Goal: Task Accomplishment & Management: Manage account settings

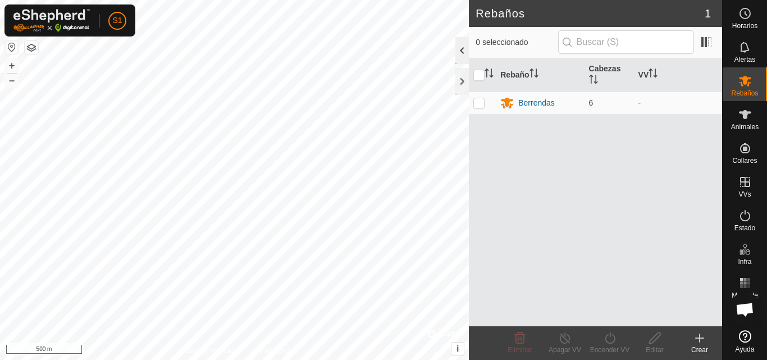
click at [463, 51] on div at bounding box center [461, 50] width 13 height 27
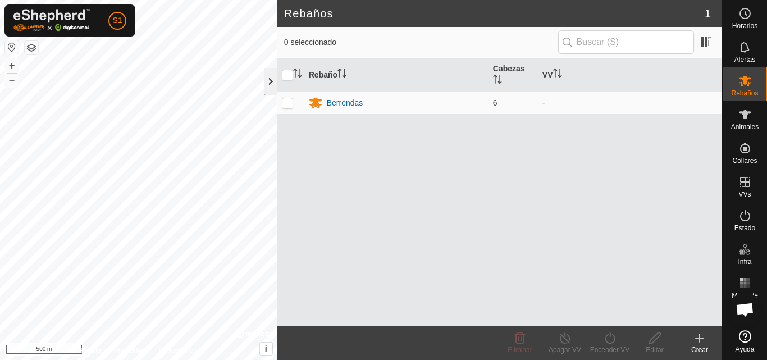
click at [270, 80] on div at bounding box center [270, 81] width 13 height 27
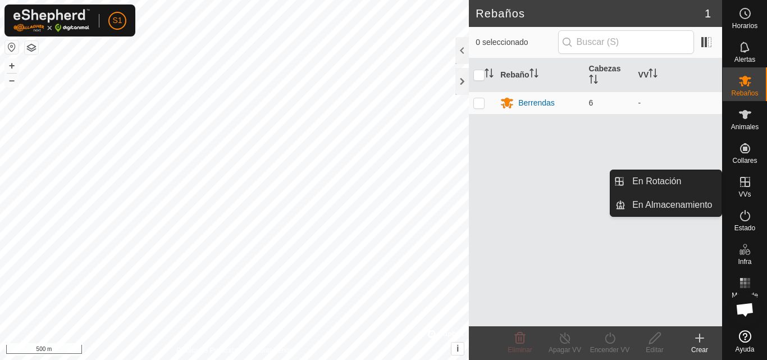
click at [744, 188] on icon at bounding box center [745, 181] width 13 height 13
click at [677, 185] on link "En Rotación" at bounding box center [674, 181] width 96 height 22
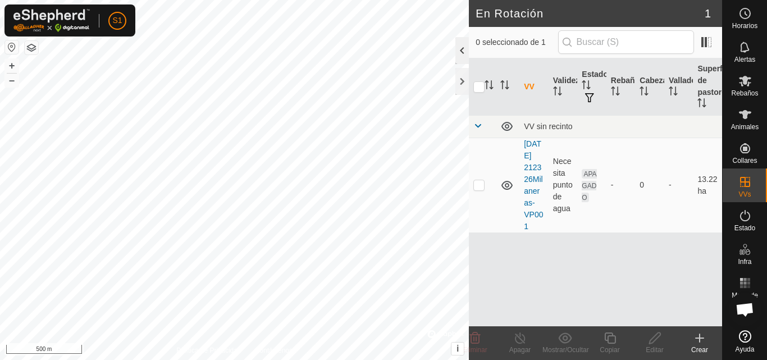
click at [459, 53] on div at bounding box center [461, 50] width 13 height 27
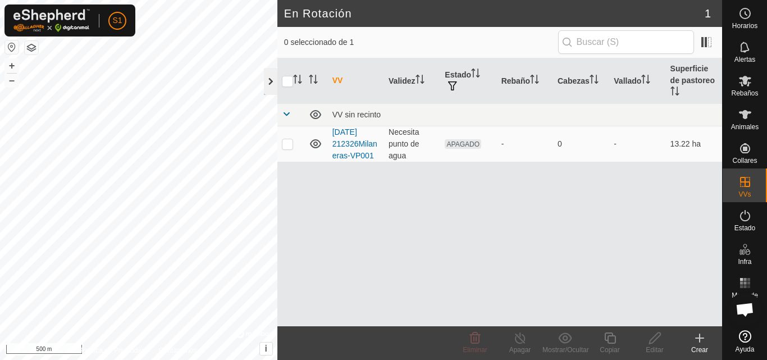
click at [268, 82] on div at bounding box center [270, 81] width 13 height 27
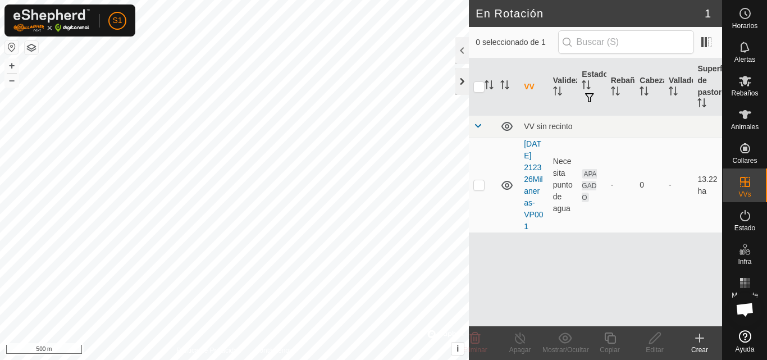
click at [460, 81] on div at bounding box center [461, 81] width 13 height 27
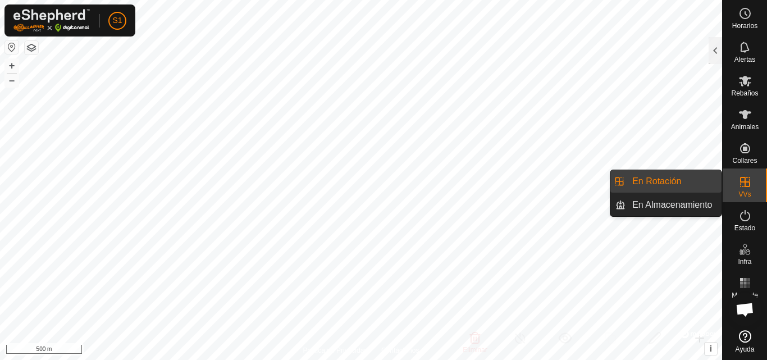
click at [750, 187] on icon at bounding box center [745, 181] width 13 height 13
click at [662, 178] on link "En Rotación" at bounding box center [674, 181] width 96 height 22
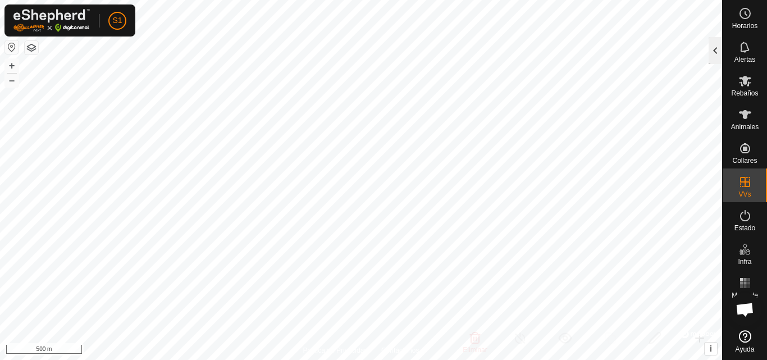
click at [716, 56] on div at bounding box center [715, 50] width 13 height 27
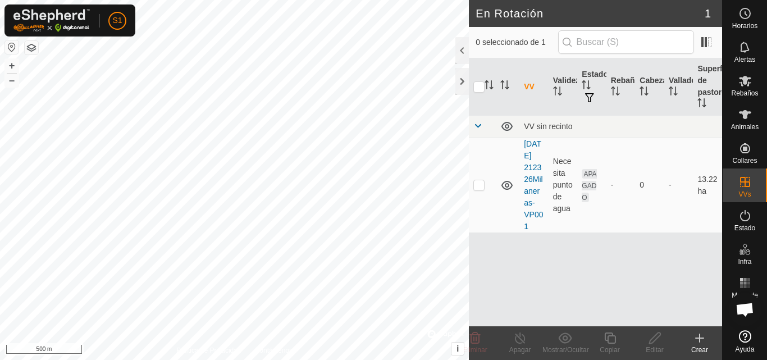
click at [703, 346] on div "Crear" at bounding box center [699, 350] width 45 height 10
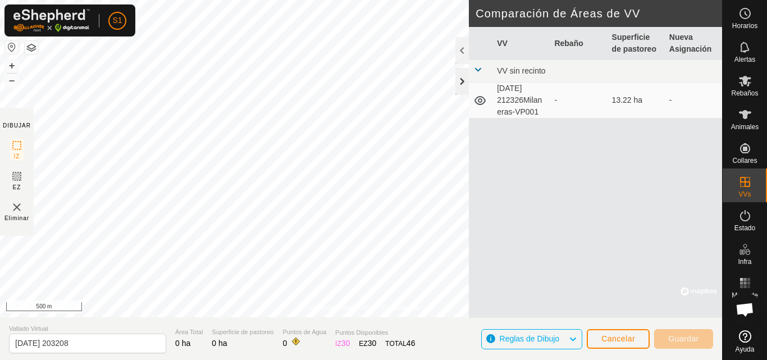
click at [464, 88] on div at bounding box center [461, 81] width 13 height 27
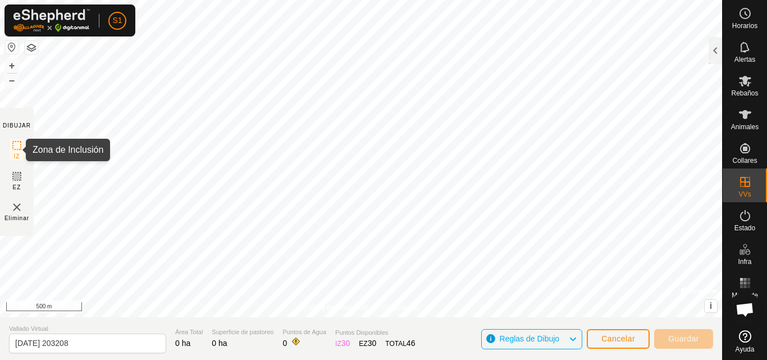
click at [17, 145] on icon at bounding box center [16, 145] width 13 height 13
click at [16, 84] on button "–" at bounding box center [11, 80] width 13 height 13
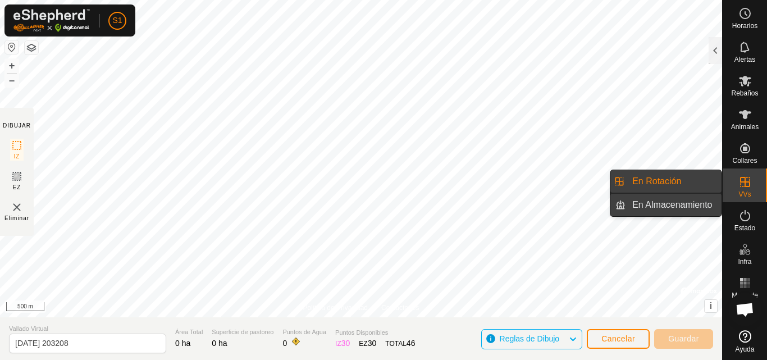
click at [676, 211] on link "En Almacenamiento" at bounding box center [674, 205] width 96 height 22
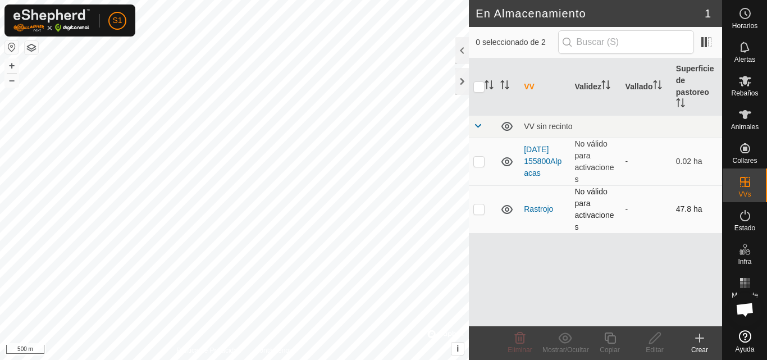
click at [480, 209] on p-checkbox at bounding box center [478, 208] width 11 height 9
checkbox input "true"
click at [569, 344] on icon at bounding box center [565, 337] width 14 height 13
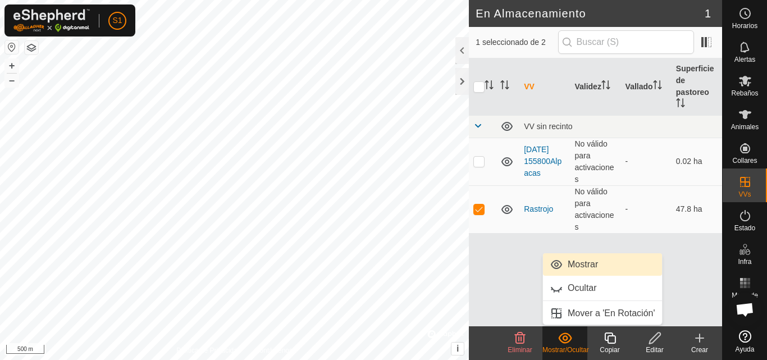
click at [586, 266] on link "Mostrar" at bounding box center [602, 264] width 119 height 22
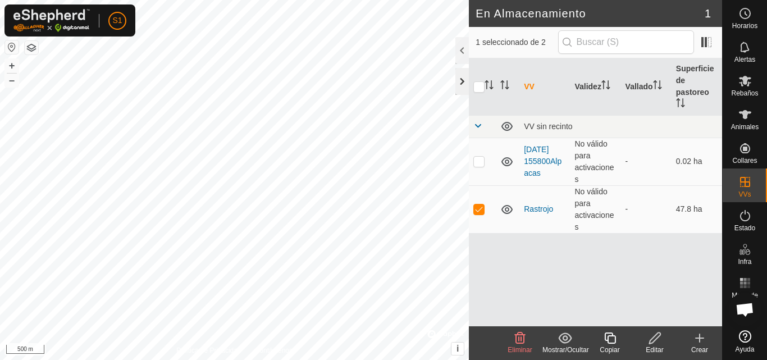
click at [463, 85] on div at bounding box center [461, 81] width 13 height 27
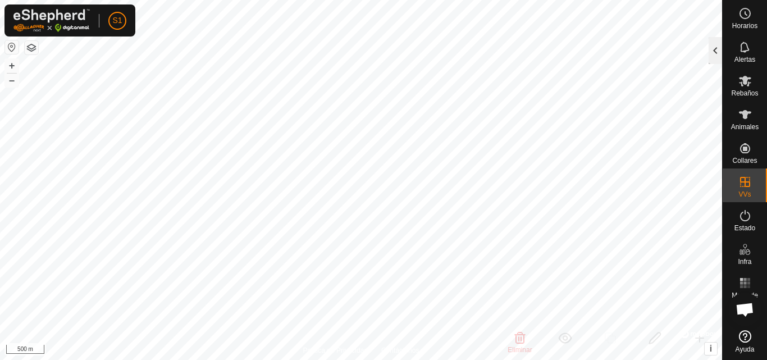
click at [718, 49] on div at bounding box center [715, 50] width 13 height 27
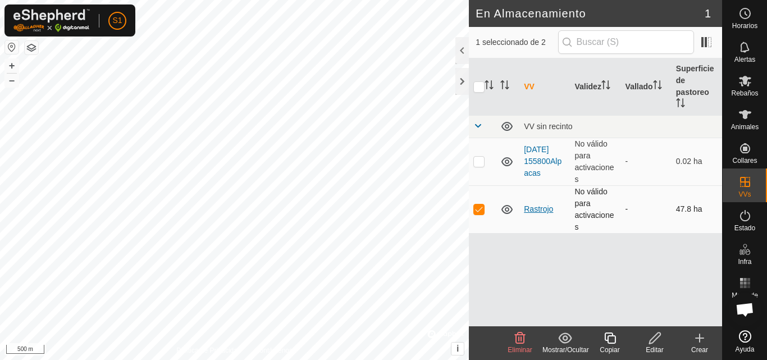
drag, startPoint x: 563, startPoint y: 199, endPoint x: 530, endPoint y: 211, distance: 35.0
click at [539, 209] on table "VV Validez Vallado Superficie de pastoreo VV sin recinto 2025-09-27 155800Alpac…" at bounding box center [595, 145] width 253 height 175
click at [566, 346] on div "Mostrar/Ocultar" at bounding box center [565, 350] width 45 height 10
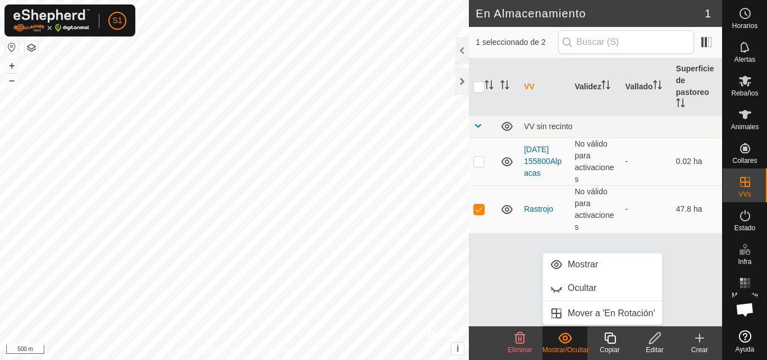
click at [655, 341] on icon at bounding box center [655, 337] width 14 height 13
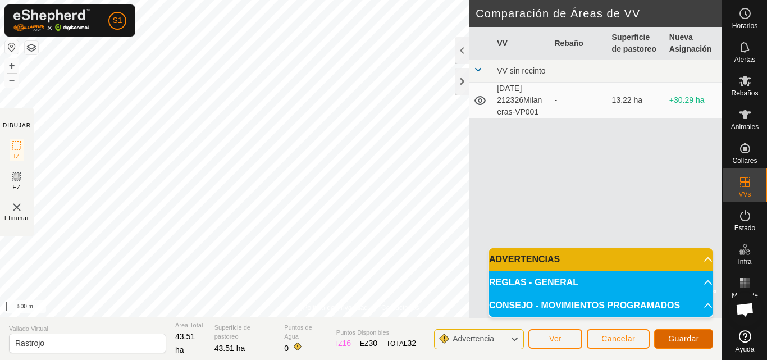
click at [677, 338] on span "Guardar" at bounding box center [683, 338] width 31 height 9
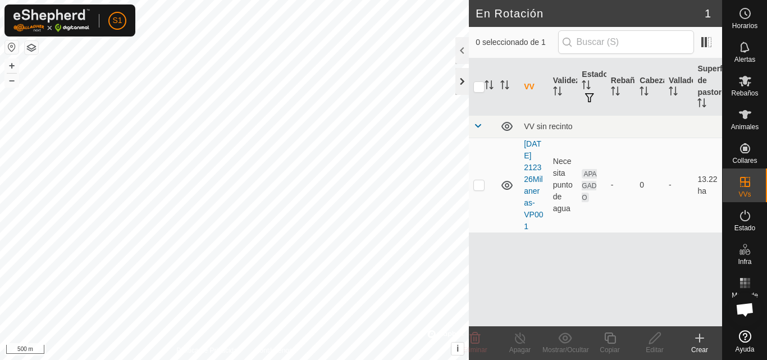
click at [468, 80] on div at bounding box center [461, 81] width 13 height 27
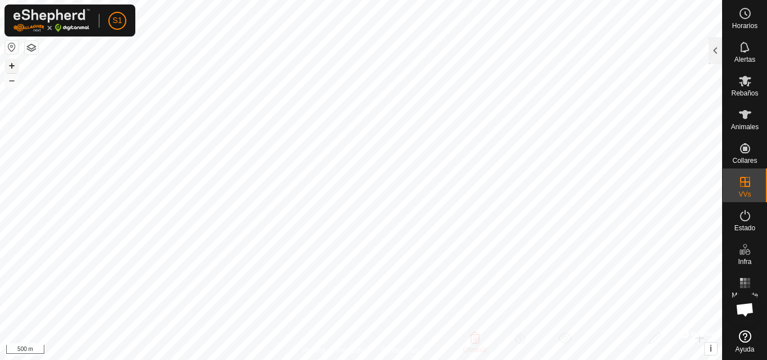
click at [17, 66] on button "+" at bounding box center [11, 65] width 13 height 13
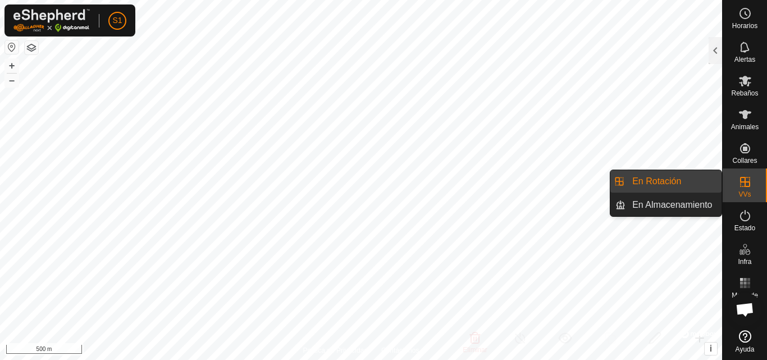
click at [676, 186] on link "En Rotación" at bounding box center [674, 181] width 96 height 22
click at [666, 208] on link "En Almacenamiento" at bounding box center [674, 205] width 96 height 22
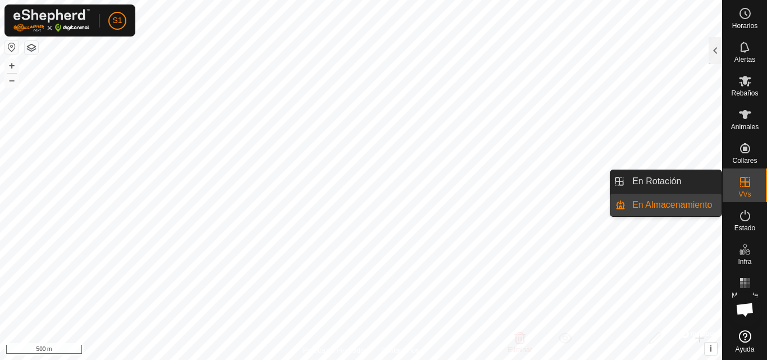
click at [664, 206] on link "En Almacenamiento" at bounding box center [674, 205] width 96 height 22
click at [649, 184] on link "En Rotación" at bounding box center [674, 181] width 96 height 22
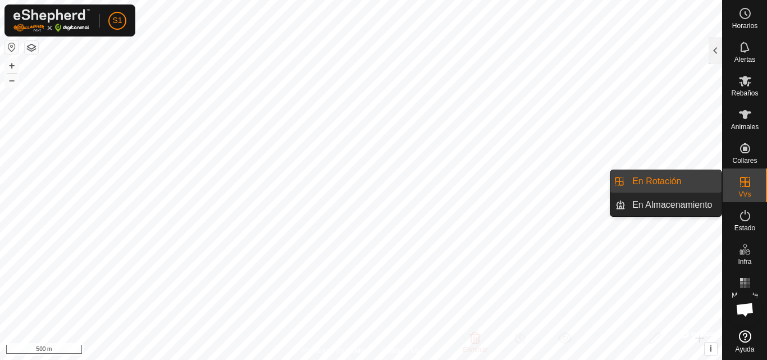
click at [673, 181] on link "En Rotación" at bounding box center [674, 181] width 96 height 22
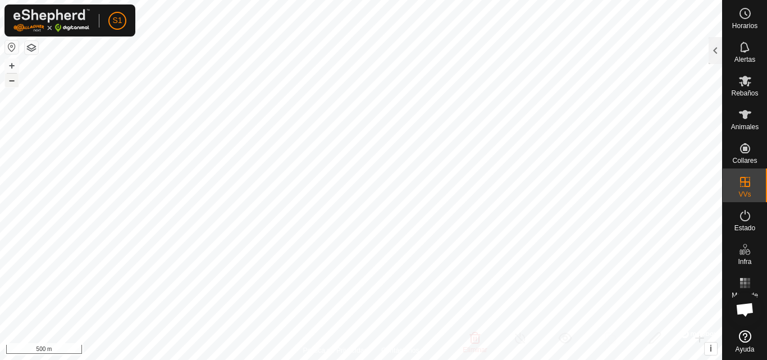
click at [12, 83] on button "–" at bounding box center [11, 80] width 13 height 13
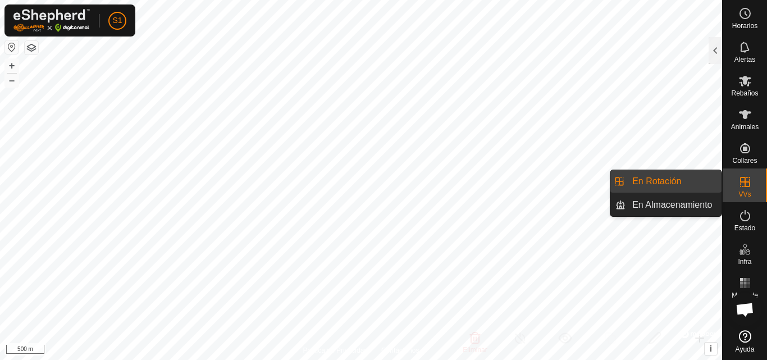
click at [654, 183] on link "En Rotación" at bounding box center [674, 181] width 96 height 22
click at [649, 207] on link "En Almacenamiento" at bounding box center [674, 205] width 96 height 22
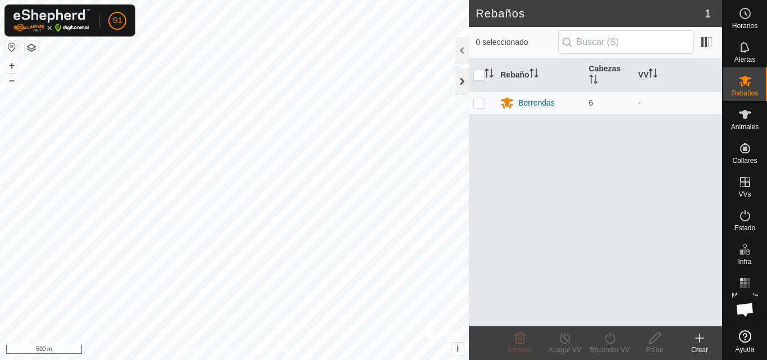
click at [464, 81] on div at bounding box center [461, 81] width 13 height 27
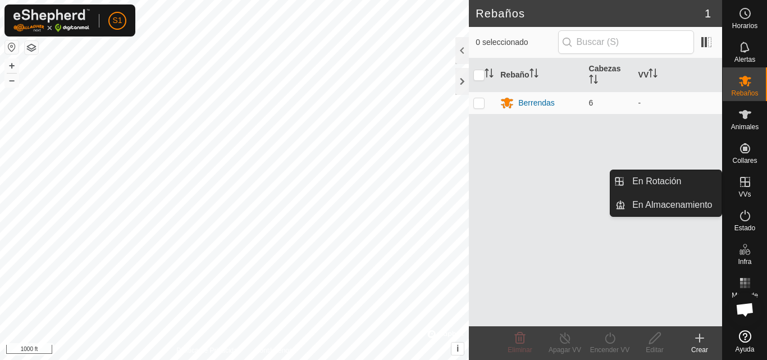
click at [745, 191] on span "VVs" at bounding box center [745, 194] width 12 height 7
click at [659, 207] on link "En Almacenamiento" at bounding box center [674, 205] width 96 height 22
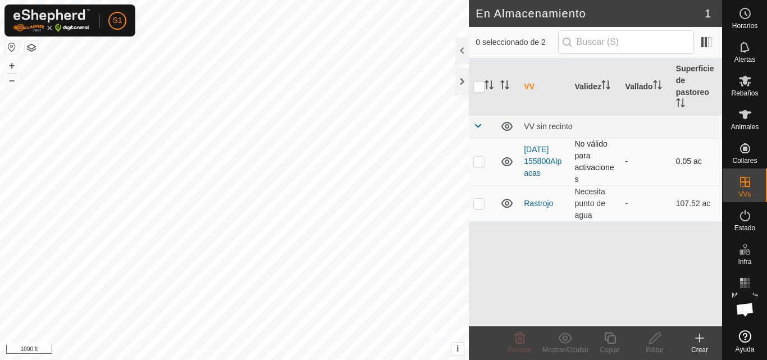
click at [481, 162] on p-checkbox at bounding box center [478, 161] width 11 height 9
checkbox input "true"
click at [487, 204] on td at bounding box center [482, 203] width 27 height 36
checkbox input "true"
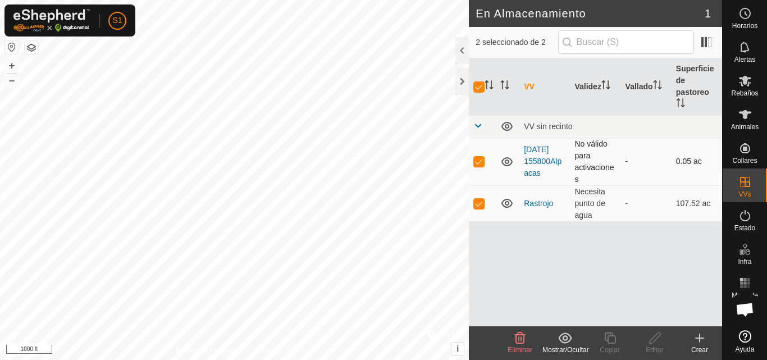
click at [479, 163] on p-checkbox at bounding box center [478, 161] width 11 height 9
checkbox input "false"
click at [576, 343] on show-hide-svg-icon at bounding box center [565, 337] width 45 height 13
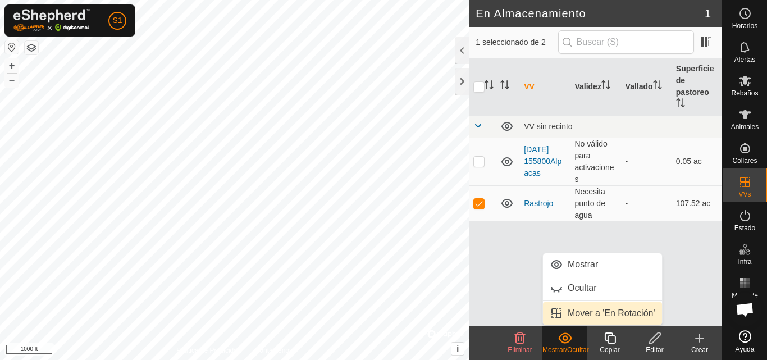
click at [579, 315] on link "Mover a 'En Rotación'" at bounding box center [602, 313] width 119 height 22
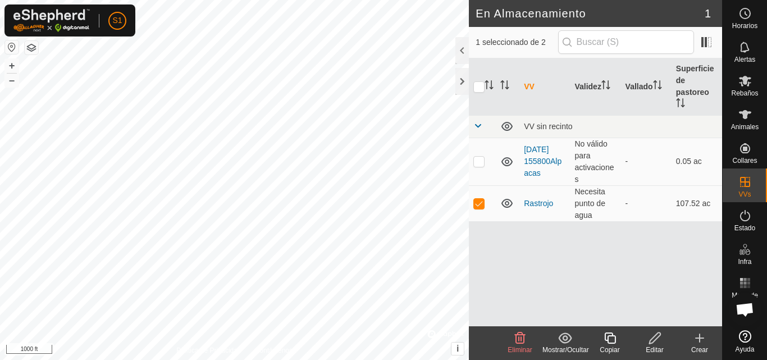
checkbox input "false"
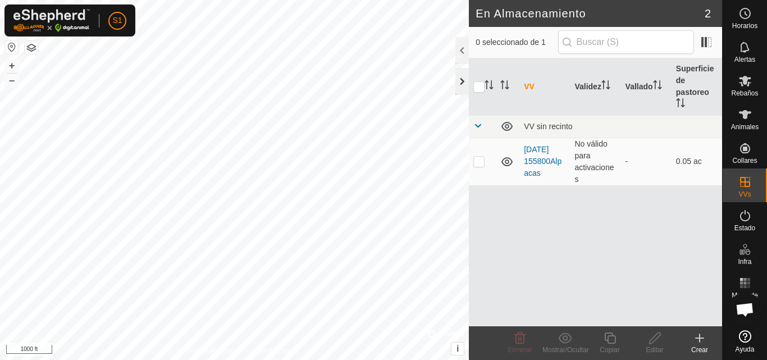
click at [462, 81] on div at bounding box center [461, 81] width 13 height 27
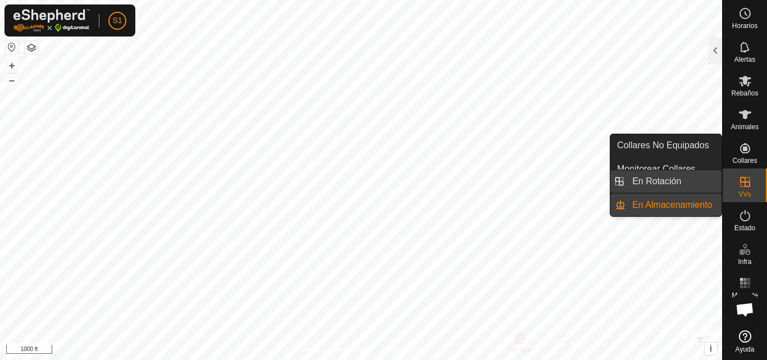
click at [666, 180] on link "En Rotación" at bounding box center [674, 181] width 96 height 22
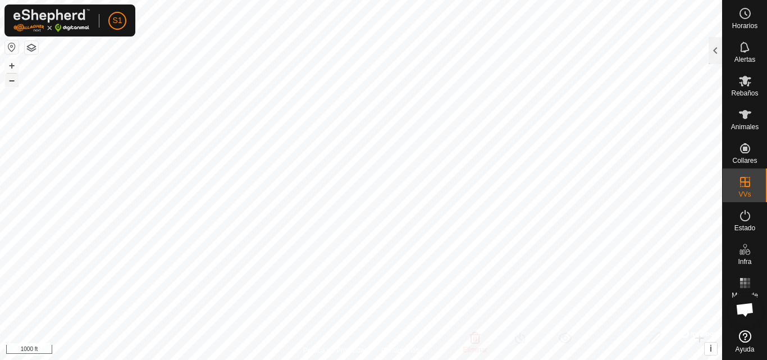
click at [12, 82] on button "–" at bounding box center [11, 80] width 13 height 13
click at [11, 82] on button "–" at bounding box center [11, 80] width 13 height 13
click at [15, 65] on button "+" at bounding box center [11, 65] width 13 height 13
click at [716, 49] on div at bounding box center [715, 50] width 13 height 27
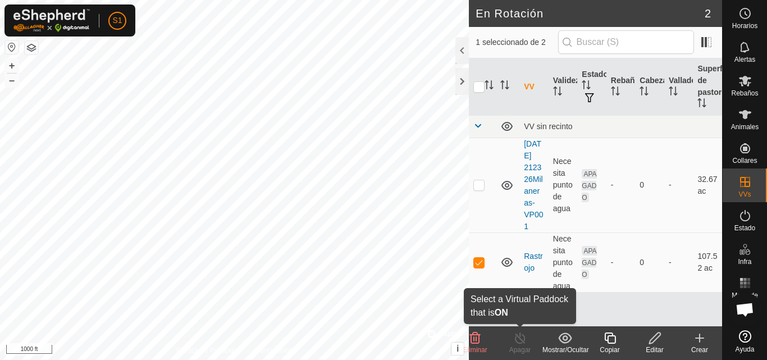
click at [525, 346] on div "Apagar" at bounding box center [520, 350] width 45 height 10
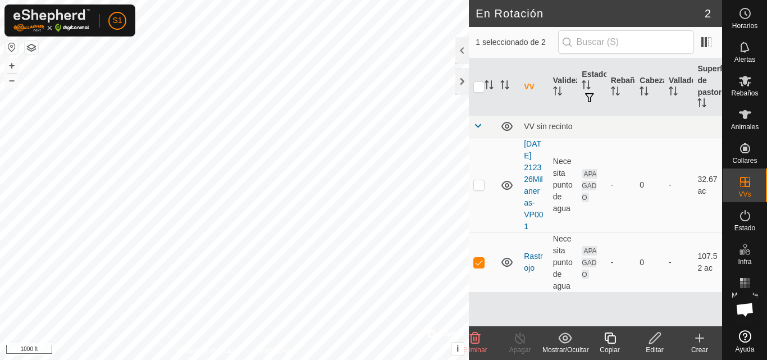
click at [525, 346] on div "Apagar" at bounding box center [520, 350] width 45 height 10
click at [483, 267] on p-checkbox at bounding box center [478, 262] width 11 height 9
click at [481, 267] on p-checkbox at bounding box center [478, 262] width 11 height 9
checkbox input "true"
click at [657, 341] on icon at bounding box center [655, 337] width 14 height 13
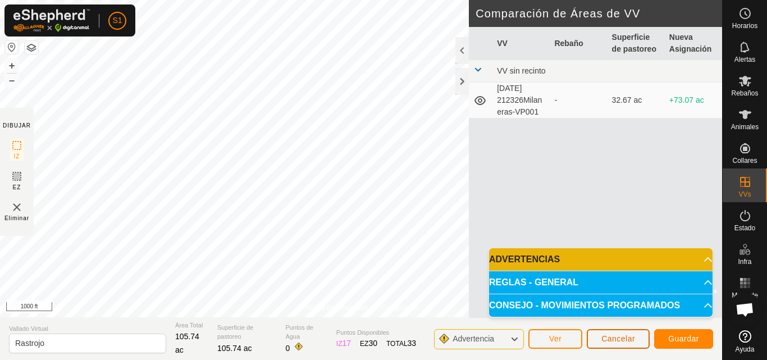
drag, startPoint x: 623, startPoint y: 333, endPoint x: 690, endPoint y: 332, distance: 67.4
click at [690, 332] on div "Cancelar Guardar" at bounding box center [650, 338] width 126 height 27
click at [691, 335] on button "Guardar" at bounding box center [683, 339] width 59 height 20
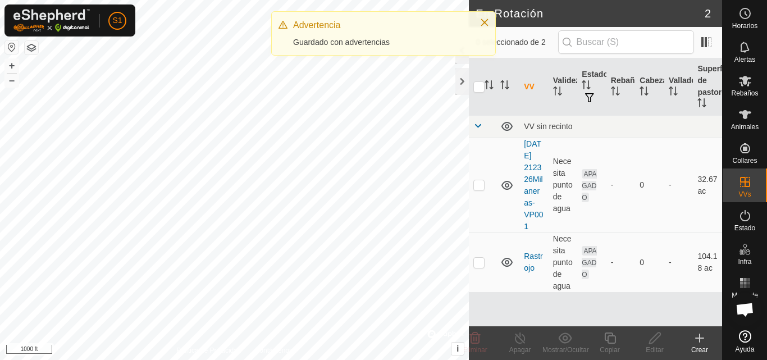
click at [691, 335] on create-svg-icon at bounding box center [699, 337] width 45 height 13
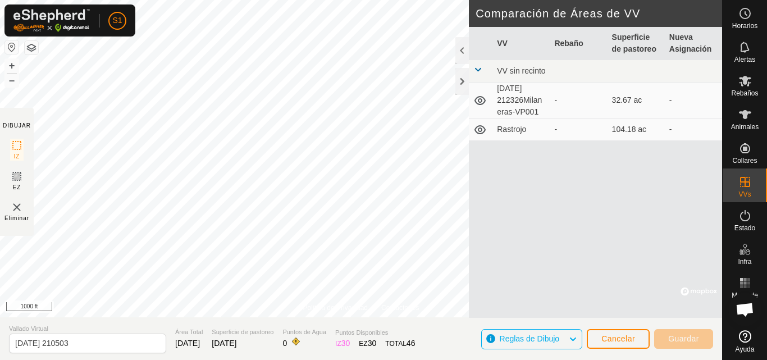
click at [482, 127] on icon at bounding box center [479, 129] width 13 height 13
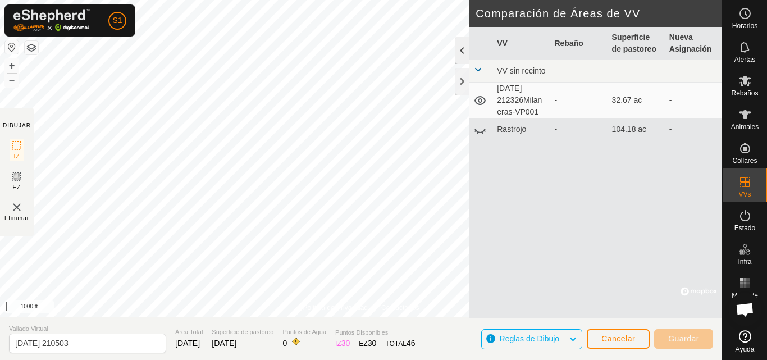
click at [461, 61] on div at bounding box center [461, 50] width 13 height 27
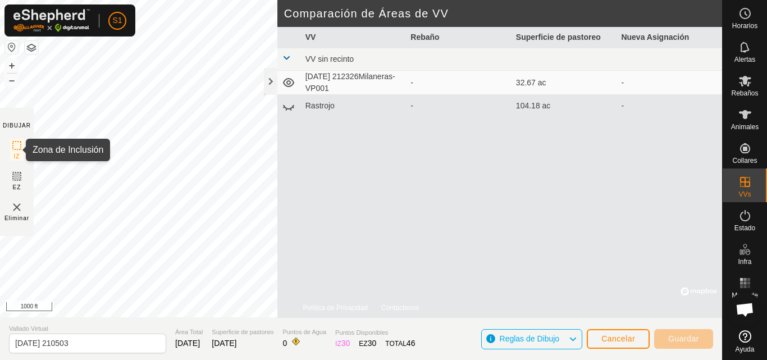
click at [17, 147] on icon at bounding box center [16, 145] width 13 height 13
click at [619, 340] on span "Cancelar" at bounding box center [619, 338] width 34 height 9
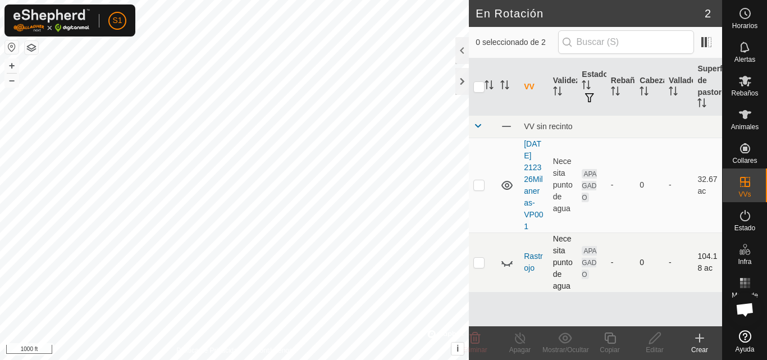
click at [480, 267] on p-checkbox at bounding box center [478, 262] width 11 height 9
checkbox input "true"
click at [565, 340] on icon at bounding box center [564, 337] width 13 height 11
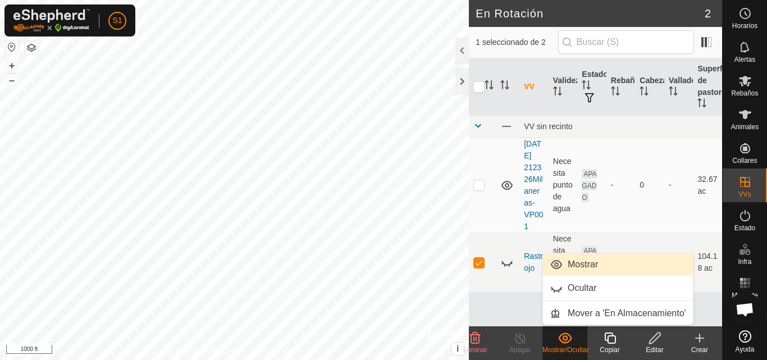
click at [567, 263] on link "Mostrar" at bounding box center [618, 264] width 150 height 22
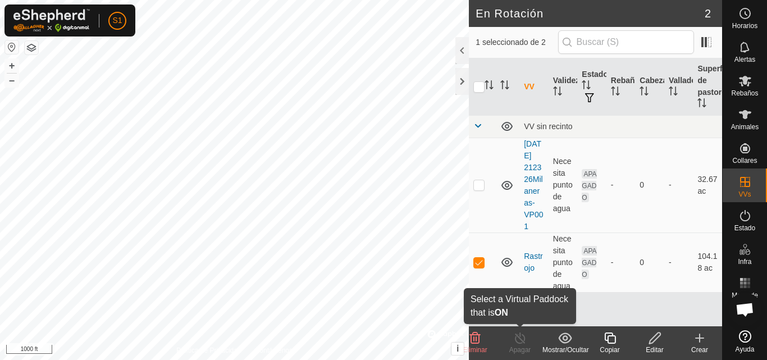
click at [520, 347] on div "Apagar" at bounding box center [520, 350] width 45 height 10
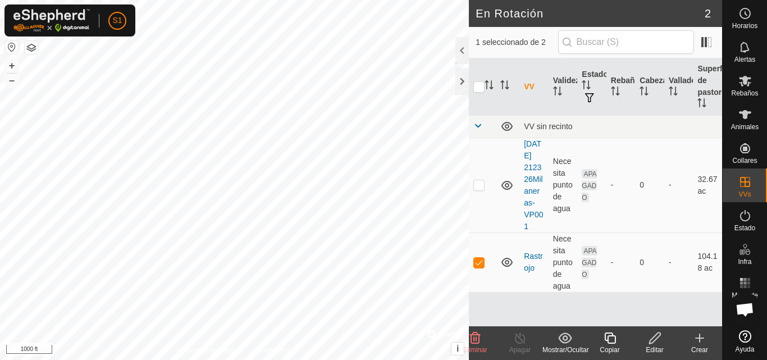
click at [521, 347] on div "Apagar" at bounding box center [520, 350] width 45 height 10
click at [521, 348] on div "Apagar" at bounding box center [520, 350] width 45 height 10
click at [461, 47] on div at bounding box center [461, 50] width 13 height 27
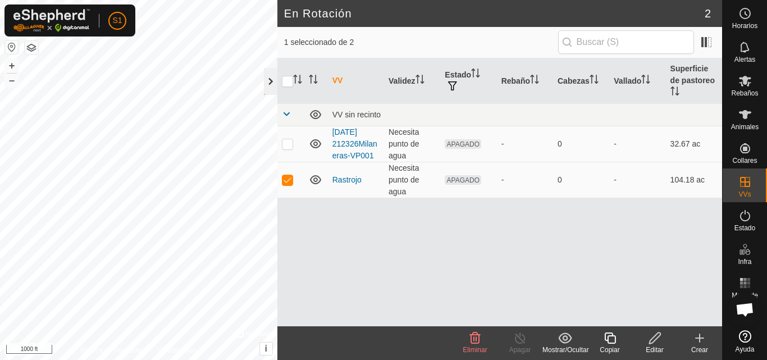
click at [276, 82] on div at bounding box center [270, 81] width 13 height 27
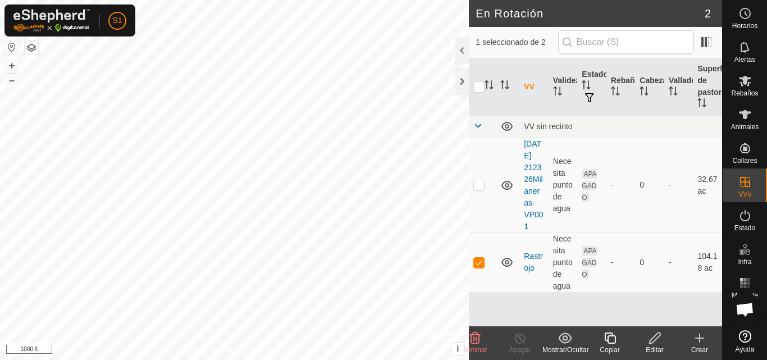
click at [571, 345] on div "Mostrar/Ocultar" at bounding box center [565, 350] width 45 height 10
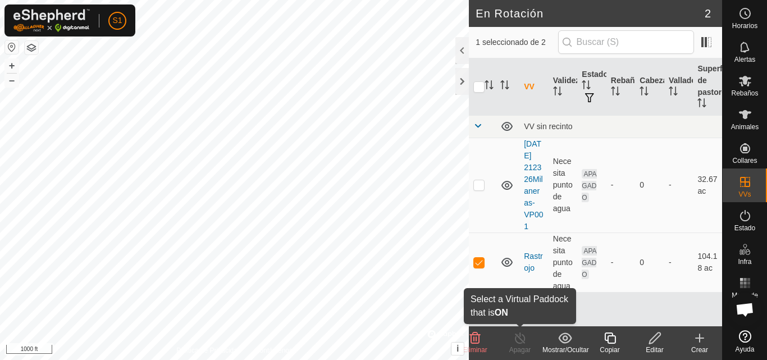
click at [520, 344] on icon at bounding box center [520, 337] width 14 height 13
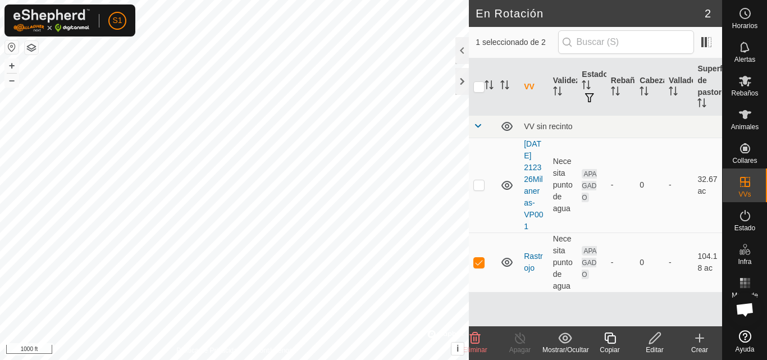
click at [653, 345] on div "Editar" at bounding box center [654, 350] width 45 height 10
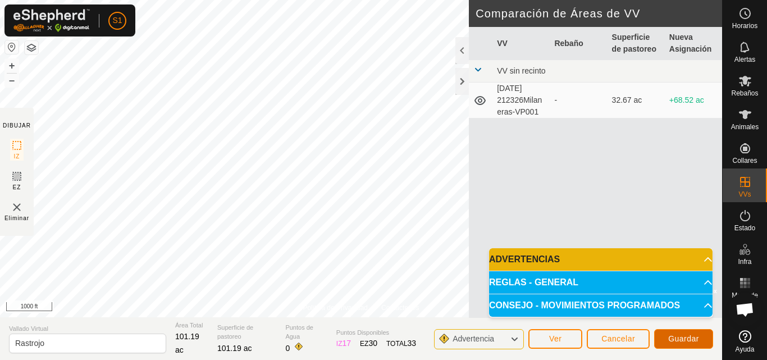
click at [672, 334] on span "Guardar" at bounding box center [683, 338] width 31 height 9
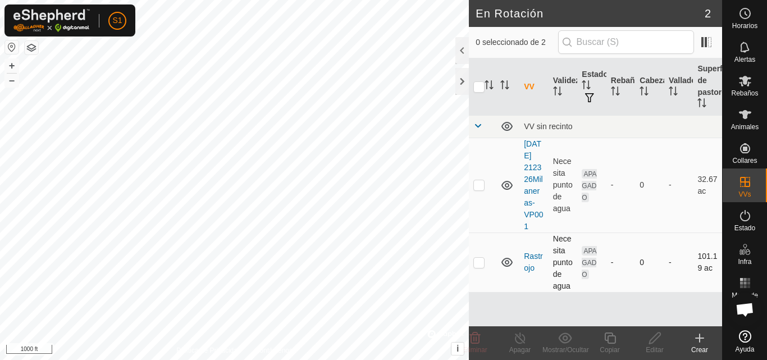
click at [484, 267] on p-checkbox at bounding box center [478, 262] width 11 height 9
checkbox input "true"
click at [461, 46] on div at bounding box center [461, 50] width 13 height 27
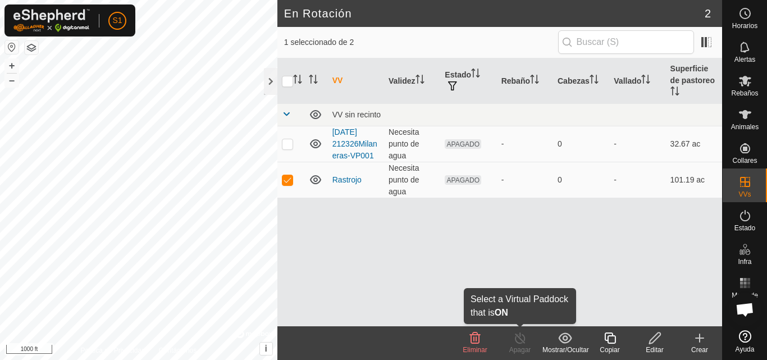
click at [524, 349] on div "Apagar" at bounding box center [520, 350] width 45 height 10
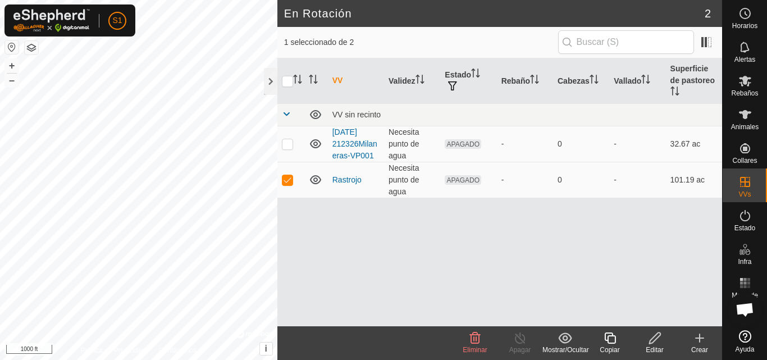
click at [525, 349] on div "Apagar" at bounding box center [520, 350] width 45 height 10
click at [746, 83] on icon at bounding box center [745, 81] width 12 height 11
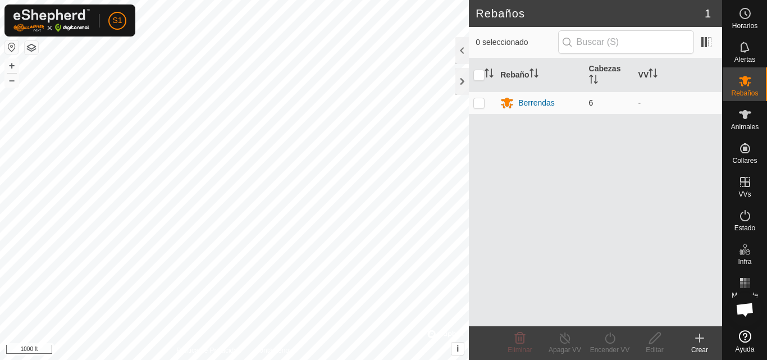
click at [483, 103] on p-checkbox at bounding box center [478, 102] width 11 height 9
checkbox input "true"
click at [462, 47] on div at bounding box center [461, 50] width 13 height 27
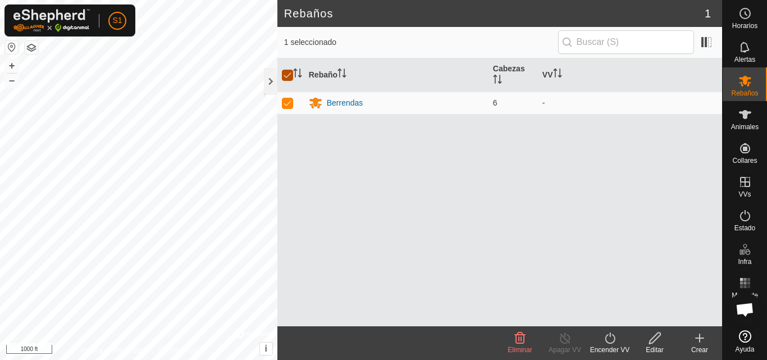
click at [290, 76] on input "checkbox" at bounding box center [287, 75] width 11 height 11
checkbox input "false"
click at [323, 102] on div "Berrendas" at bounding box center [396, 102] width 175 height 13
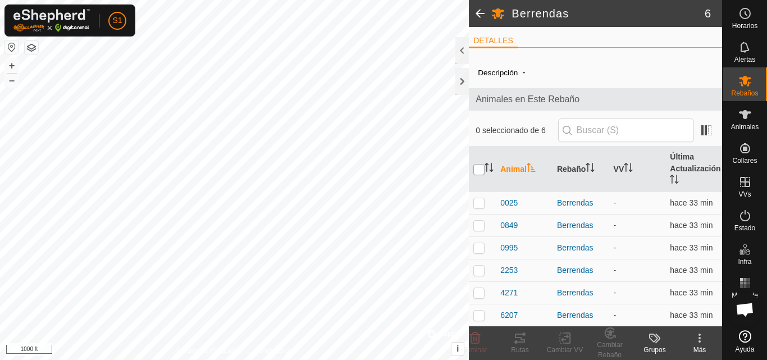
click at [479, 171] on input "checkbox" at bounding box center [478, 169] width 11 height 11
checkbox input "true"
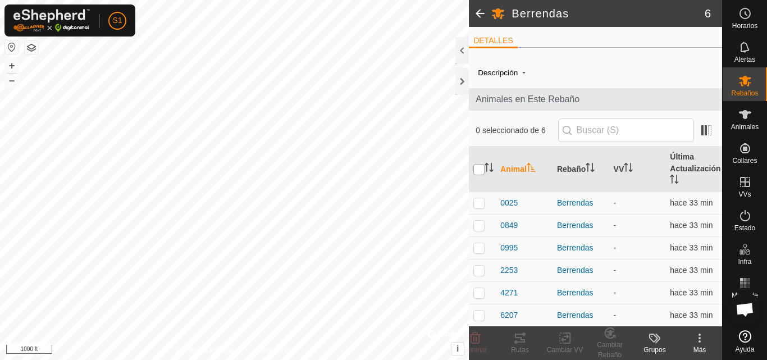
checkbox input "true"
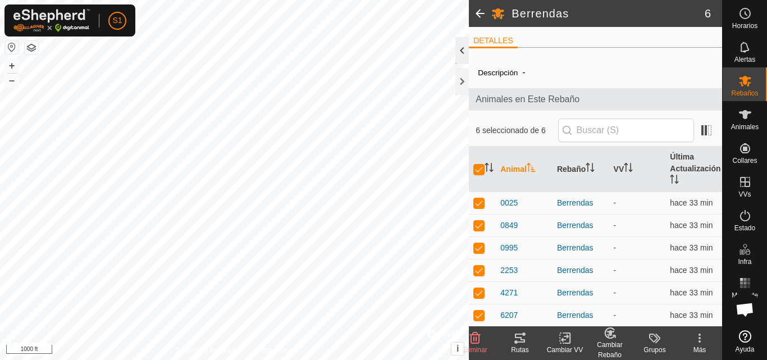
click at [460, 48] on div at bounding box center [461, 50] width 13 height 27
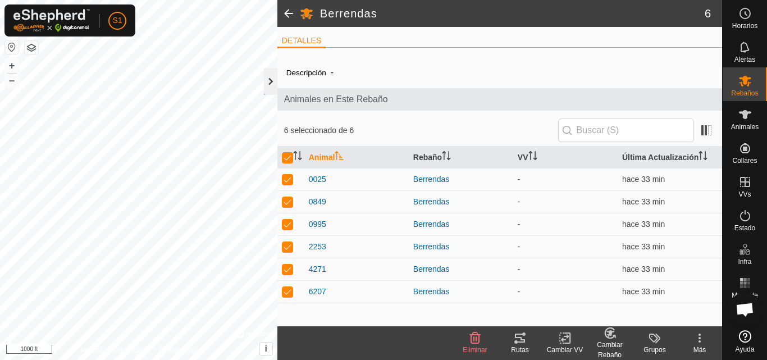
click at [273, 78] on div at bounding box center [270, 81] width 13 height 27
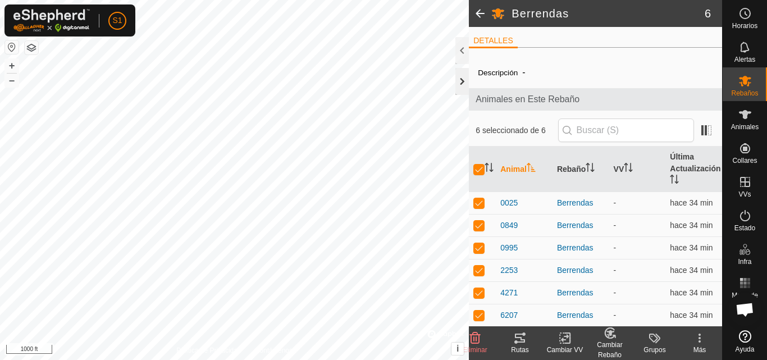
click at [466, 84] on div at bounding box center [461, 81] width 13 height 27
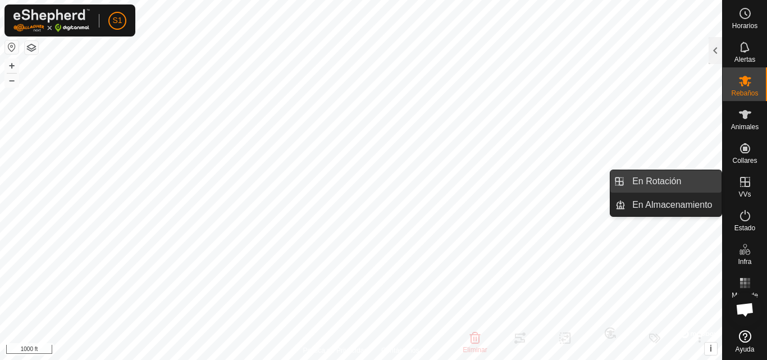
click at [686, 190] on link "En Rotación" at bounding box center [674, 181] width 96 height 22
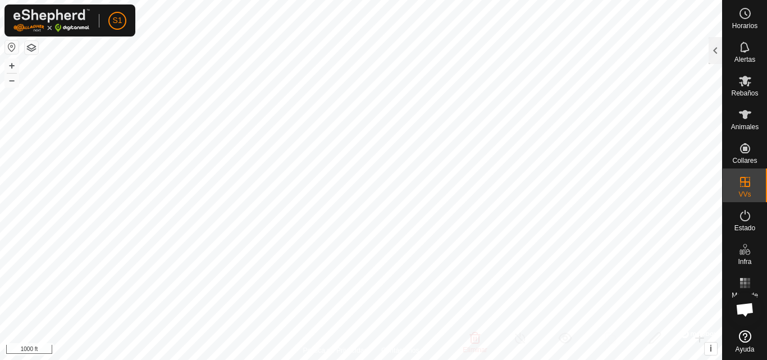
checkbox input "true"
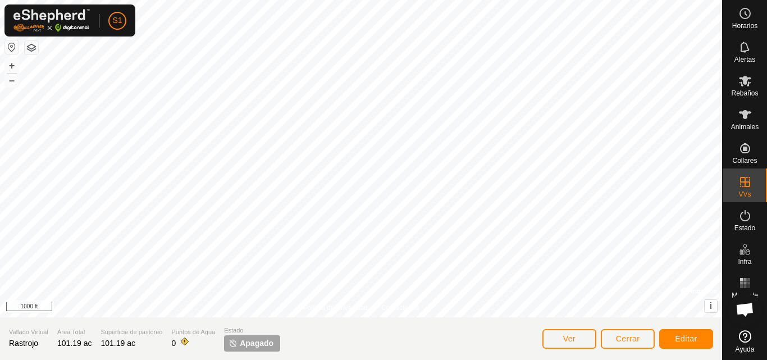
click at [255, 343] on span "Apagado" at bounding box center [257, 344] width 34 height 12
click at [572, 340] on span "Ver" at bounding box center [569, 338] width 13 height 9
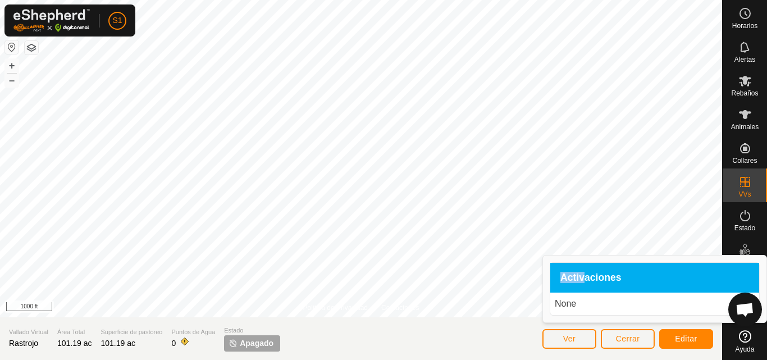
drag, startPoint x: 582, startPoint y: 287, endPoint x: 680, endPoint y: 336, distance: 109.5
click at [680, 336] on body "S1 Horarios Alertas Rebaños Animales Collares VVs Estado Infra Mapa de Calor Ay…" at bounding box center [383, 180] width 767 height 360
click at [680, 337] on span "Editar" at bounding box center [686, 338] width 22 height 9
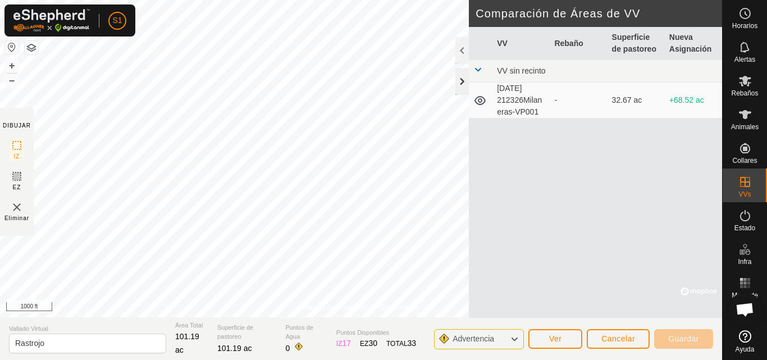
click at [466, 81] on div at bounding box center [461, 81] width 13 height 27
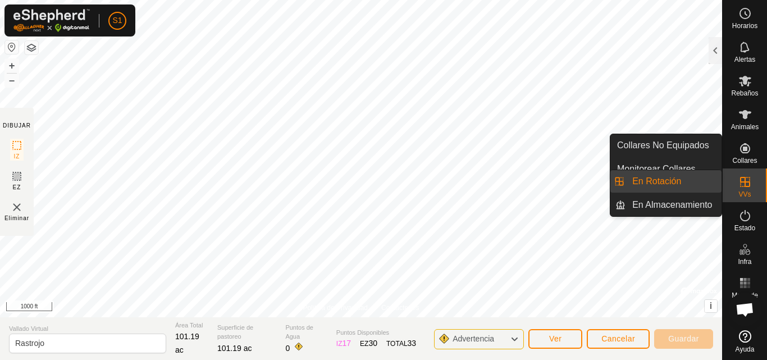
click at [668, 190] on link "En Rotación" at bounding box center [674, 181] width 96 height 22
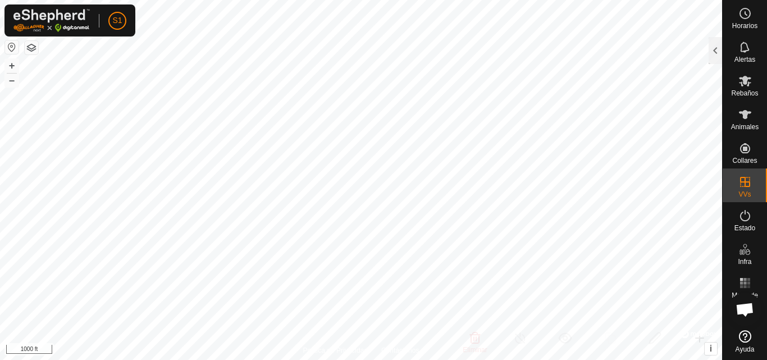
checkbox input "true"
click at [744, 89] on es-mob-svg-icon at bounding box center [745, 81] width 20 height 18
click at [717, 54] on div at bounding box center [715, 50] width 13 height 27
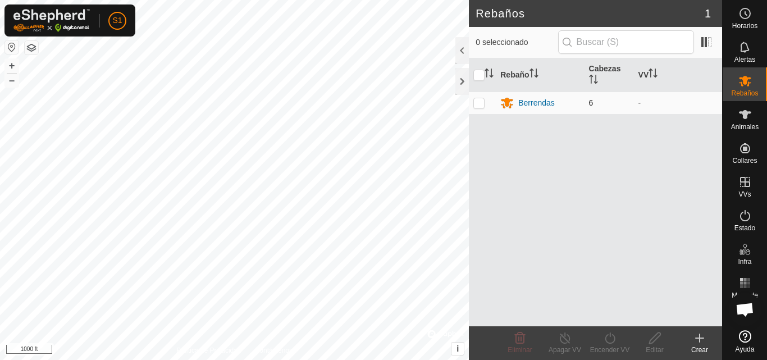
click at [482, 102] on p-checkbox at bounding box center [478, 102] width 11 height 9
checkbox input "true"
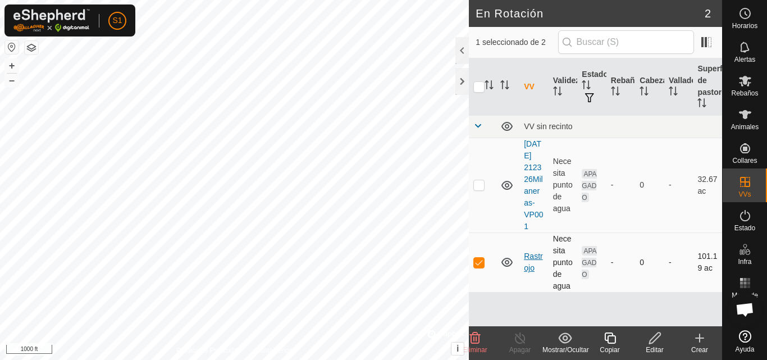
click at [529, 271] on link "Rastrojo" at bounding box center [533, 262] width 19 height 21
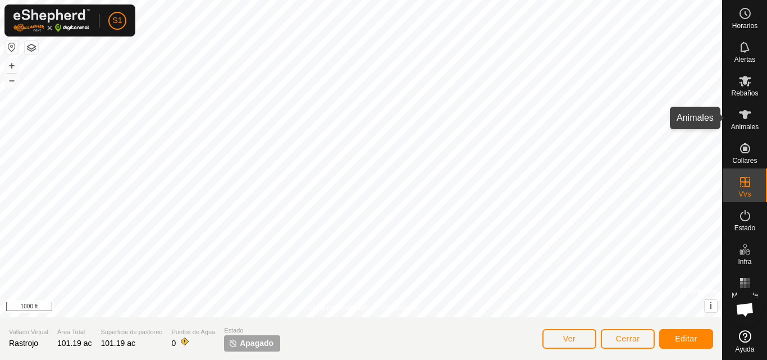
click at [739, 121] on icon at bounding box center [745, 114] width 13 height 13
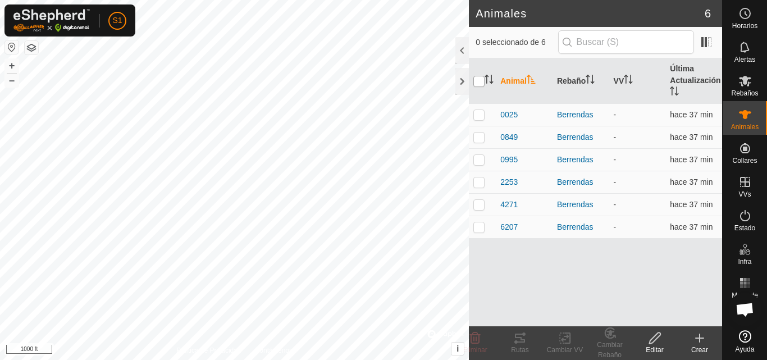
click at [481, 84] on input "checkbox" at bounding box center [478, 81] width 11 height 11
checkbox input "true"
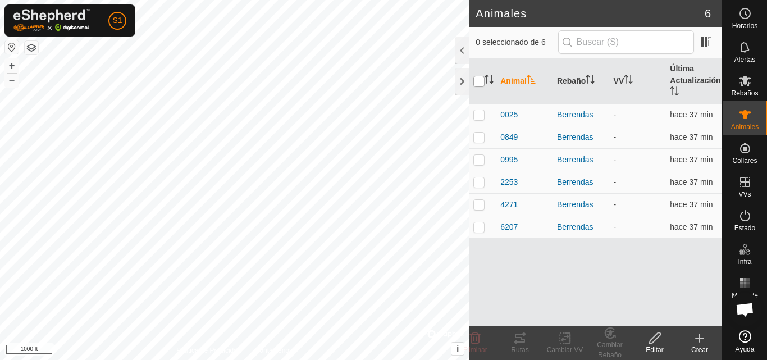
checkbox input "true"
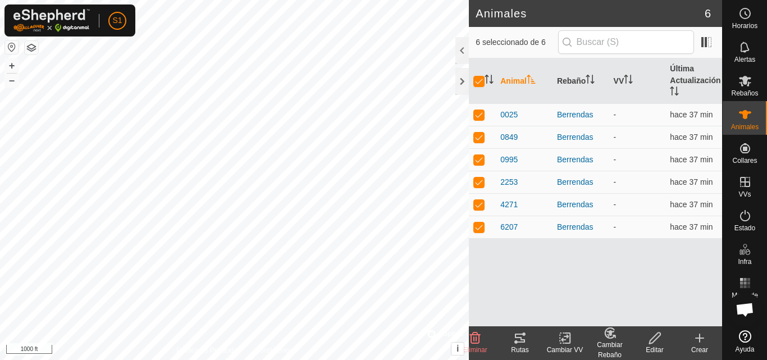
click at [612, 347] on div "Cambiar Rebaño" at bounding box center [609, 350] width 45 height 20
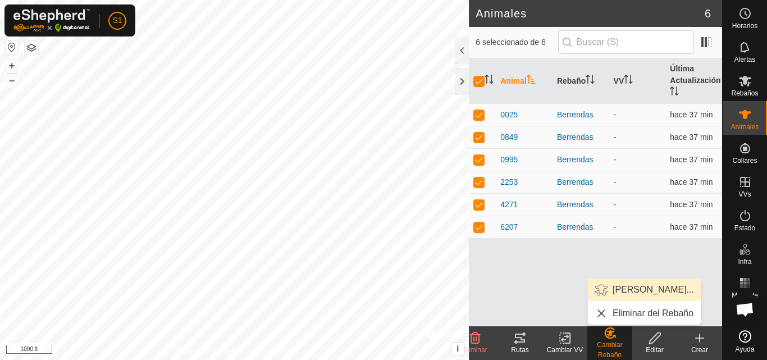
click at [628, 290] on link "[PERSON_NAME]..." at bounding box center [644, 290] width 113 height 22
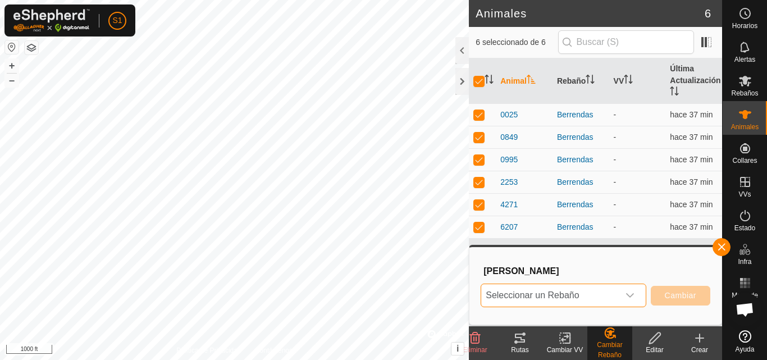
click at [591, 295] on span "Seleccionar un Rebaño" at bounding box center [549, 295] width 137 height 22
click at [549, 272] on h3 "[PERSON_NAME]" at bounding box center [597, 271] width 227 height 11
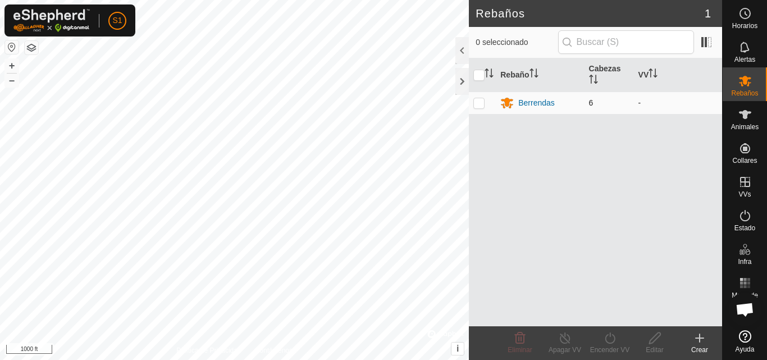
click at [479, 101] on p-checkbox at bounding box center [478, 102] width 11 height 9
checkbox input "true"
click at [608, 345] on div "Encender VV" at bounding box center [609, 350] width 45 height 10
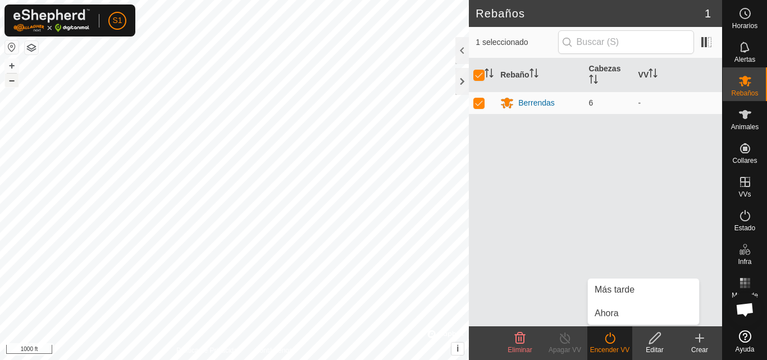
click at [11, 80] on button "–" at bounding box center [11, 80] width 13 height 13
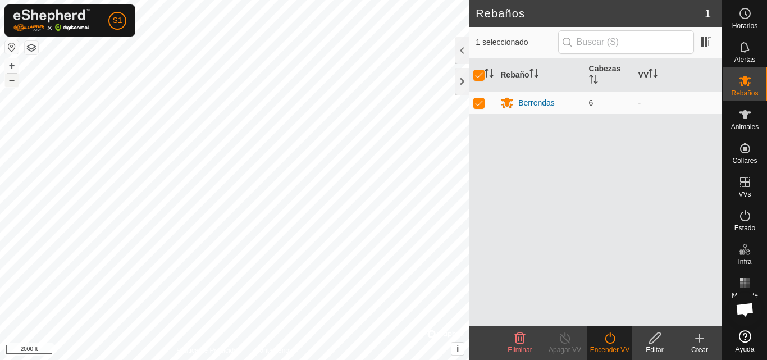
click at [11, 80] on button "–" at bounding box center [11, 80] width 13 height 13
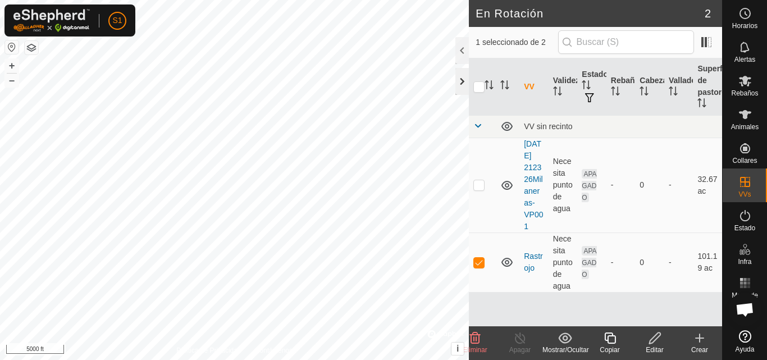
click at [464, 79] on div at bounding box center [461, 81] width 13 height 27
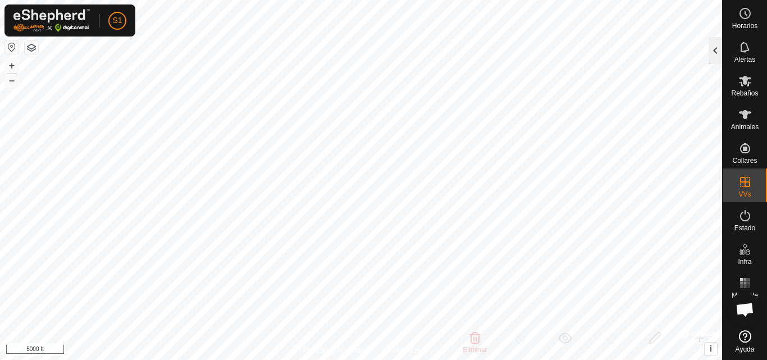
click at [715, 58] on div at bounding box center [715, 50] width 13 height 27
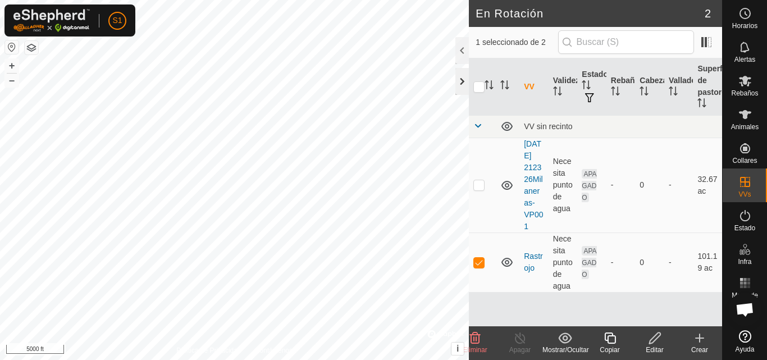
click at [460, 85] on div at bounding box center [461, 81] width 13 height 27
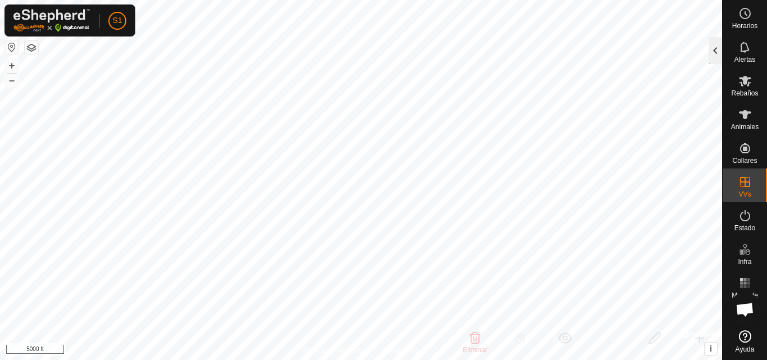
click at [714, 57] on div at bounding box center [715, 50] width 13 height 27
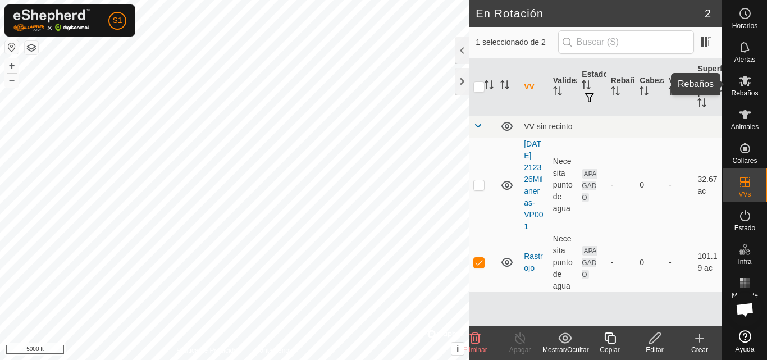
click at [746, 89] on es-mob-svg-icon at bounding box center [745, 81] width 20 height 18
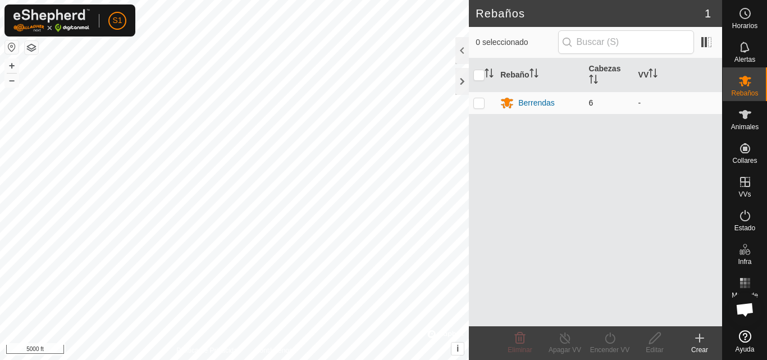
click at [484, 102] on p-checkbox at bounding box center [478, 102] width 11 height 9
checkbox input "true"
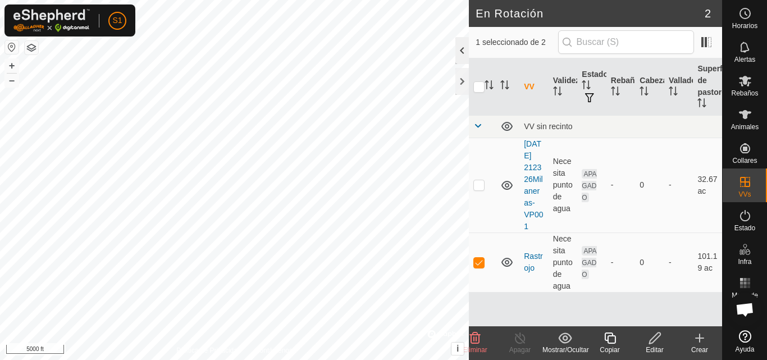
click at [464, 48] on div at bounding box center [461, 50] width 13 height 27
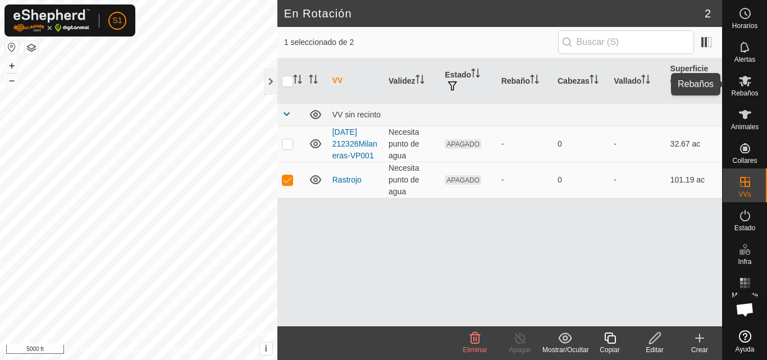
click at [744, 93] on span "Rebaños" at bounding box center [744, 93] width 27 height 7
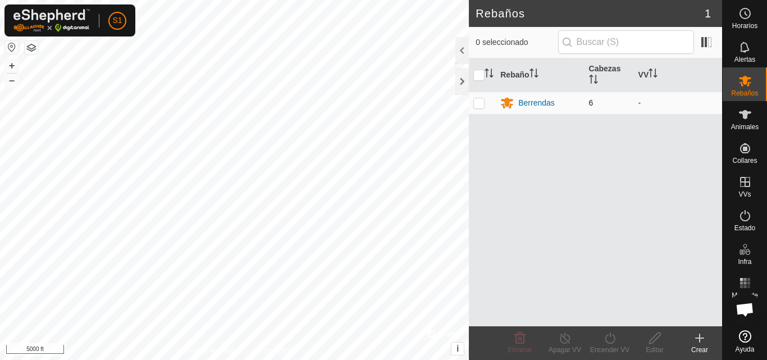
click at [478, 105] on p-checkbox at bounding box center [478, 102] width 11 height 9
checkbox input "true"
click at [613, 346] on div "Encender VV" at bounding box center [609, 350] width 45 height 10
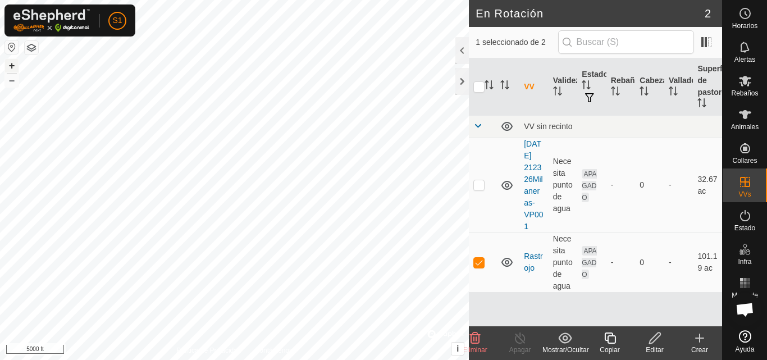
click at [12, 63] on button "+" at bounding box center [11, 65] width 13 height 13
click at [461, 55] on div at bounding box center [461, 50] width 13 height 27
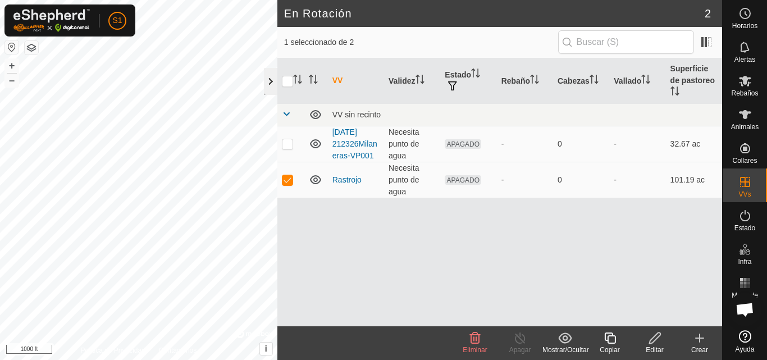
click at [271, 88] on div at bounding box center [270, 81] width 13 height 27
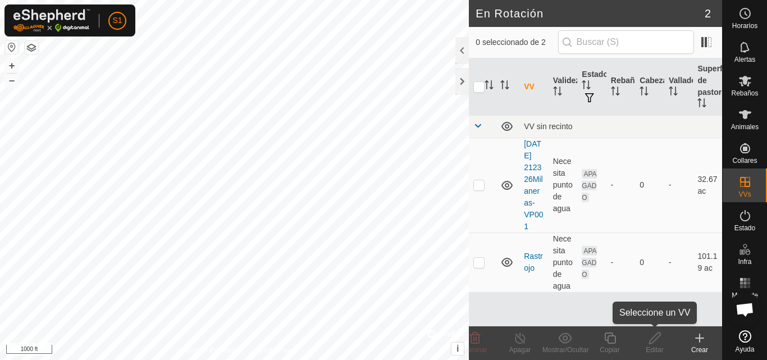
click at [659, 346] on div "Editar" at bounding box center [654, 350] width 45 height 10
checkbox input "true"
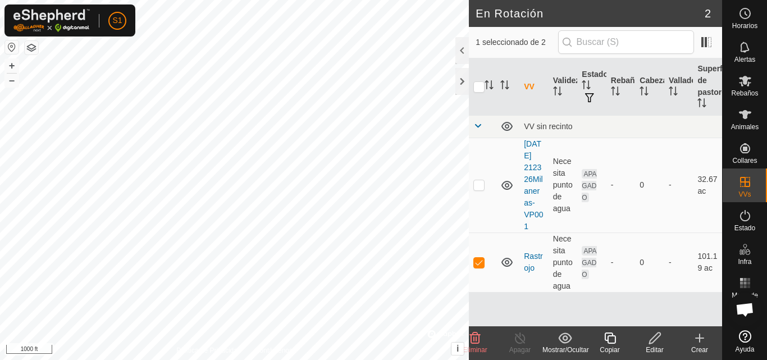
click at [655, 343] on icon at bounding box center [655, 337] width 14 height 13
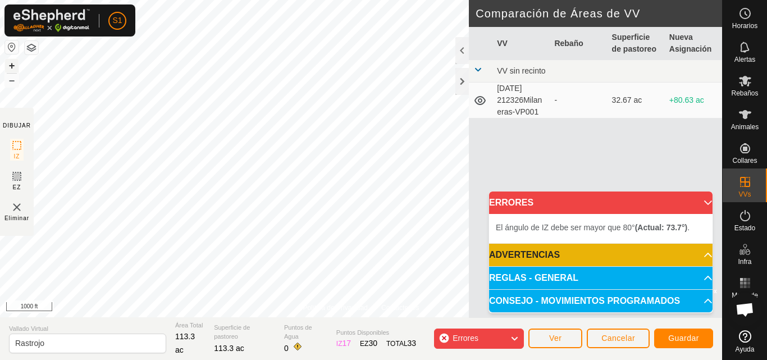
click at [15, 62] on button "+" at bounding box center [11, 65] width 13 height 13
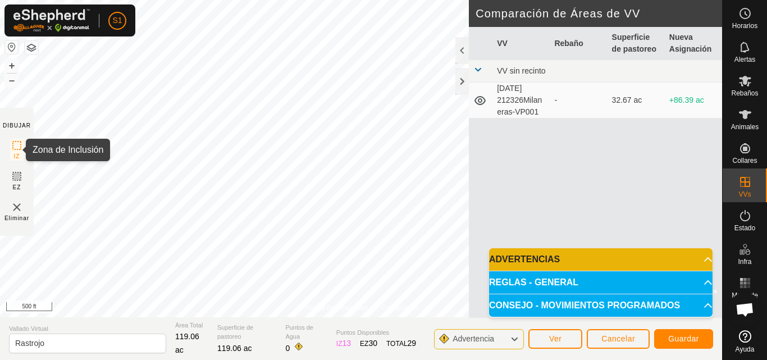
click at [13, 148] on rect at bounding box center [16, 145] width 9 height 9
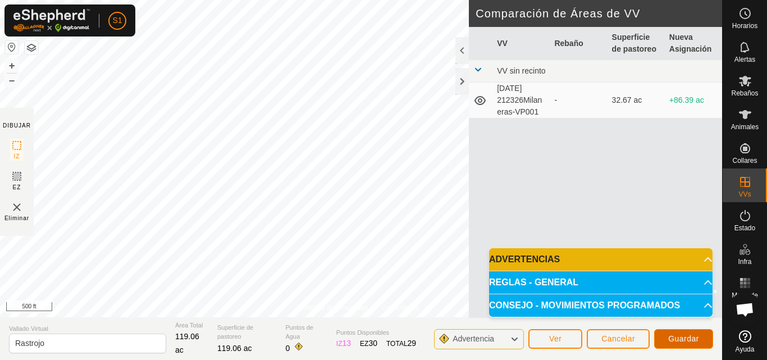
click at [672, 344] on button "Guardar" at bounding box center [683, 339] width 59 height 20
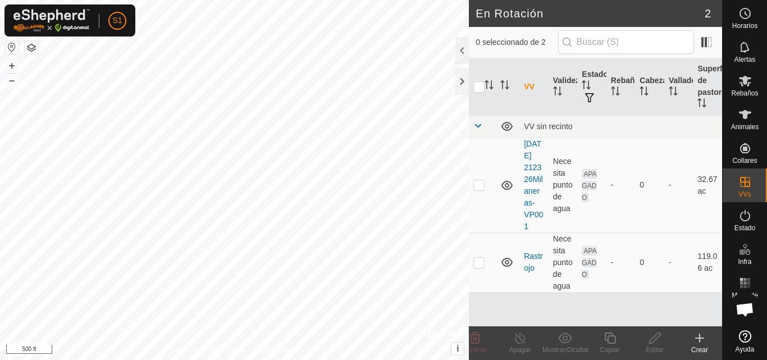
checkbox input "true"
click at [656, 344] on icon at bounding box center [655, 337] width 14 height 13
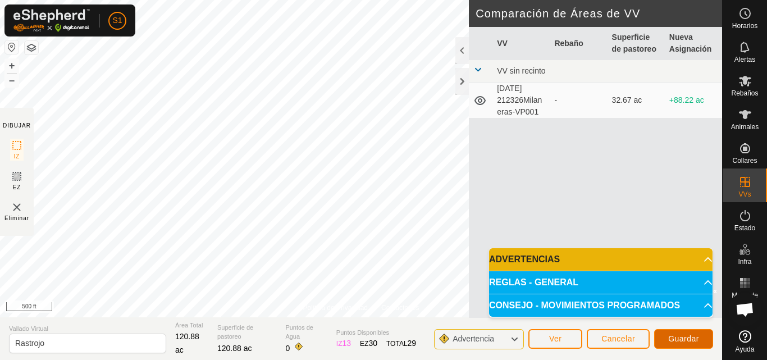
click at [685, 344] on button "Guardar" at bounding box center [683, 339] width 59 height 20
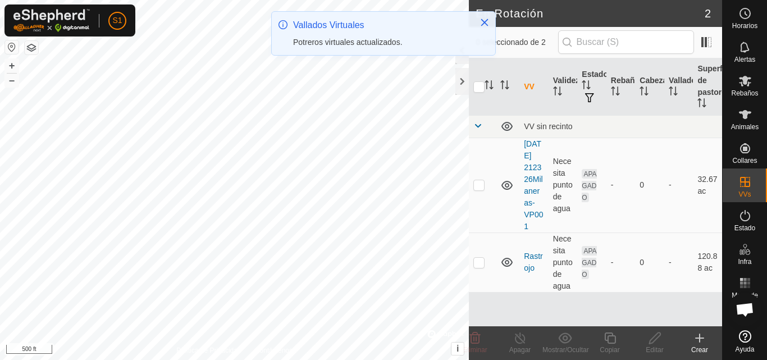
click at [463, 60] on div "Vallados Virtuales Potreros virtuales actualizados." at bounding box center [383, 37] width 225 height 53
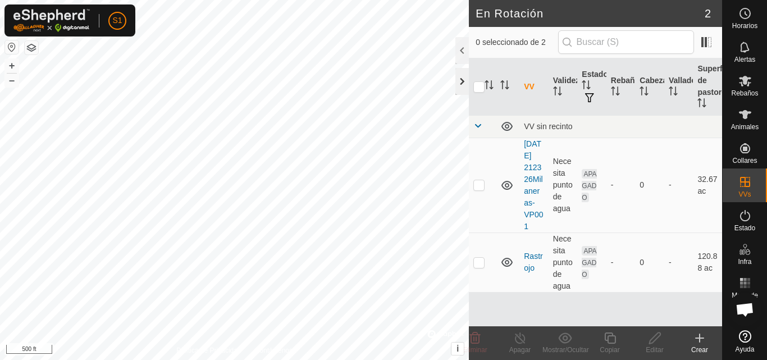
click at [463, 88] on div at bounding box center [461, 81] width 13 height 27
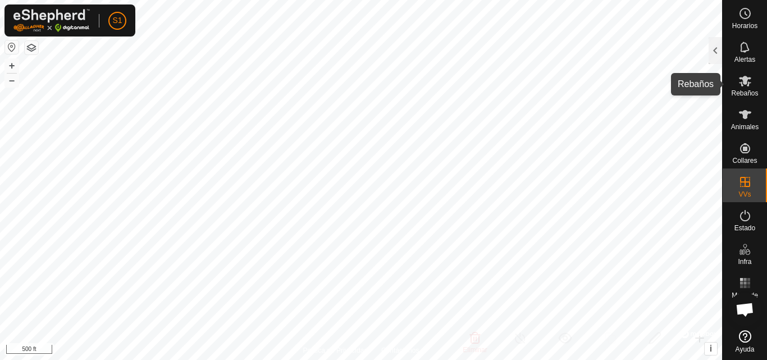
click at [742, 94] on span "Rebaños" at bounding box center [744, 93] width 27 height 7
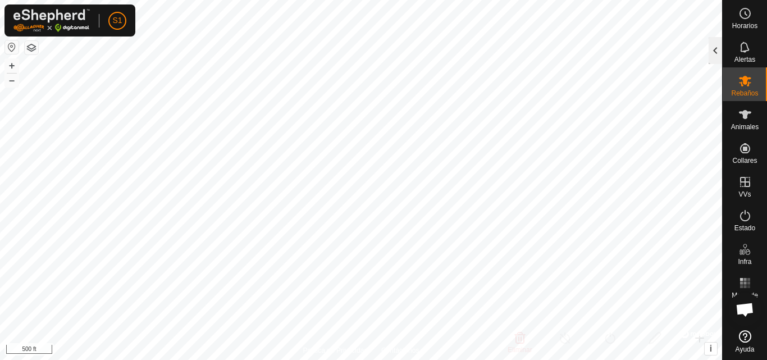
click at [719, 56] on div at bounding box center [715, 50] width 13 height 27
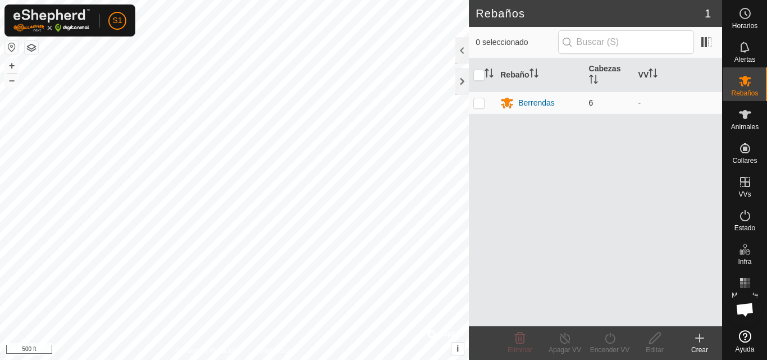
click at [480, 105] on p-checkbox at bounding box center [478, 102] width 11 height 9
checkbox input "true"
click at [612, 348] on div "Encender VV" at bounding box center [609, 350] width 45 height 10
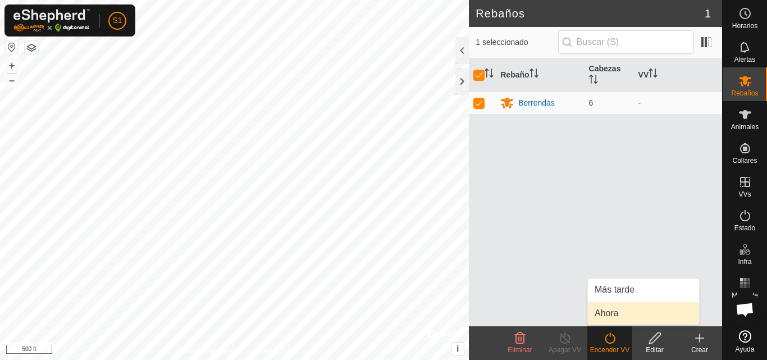
click at [607, 320] on link "Ahora" at bounding box center [643, 313] width 111 height 22
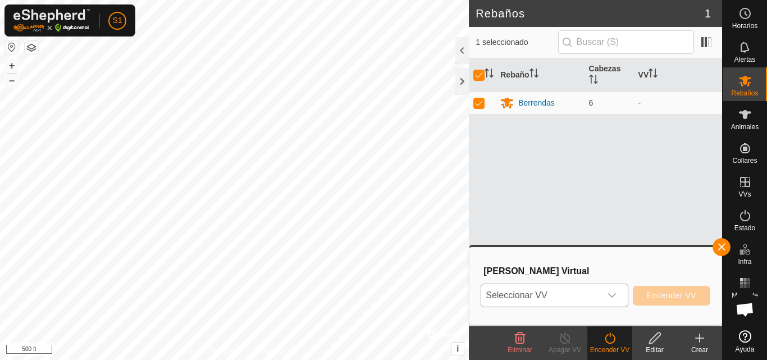
click at [616, 302] on div "dropdown trigger" at bounding box center [612, 295] width 22 height 22
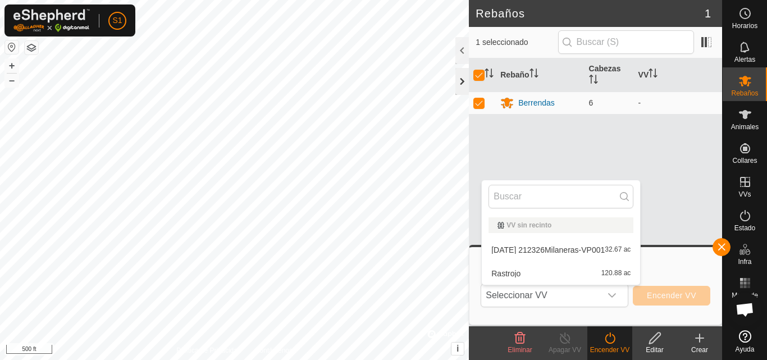
click at [461, 84] on div at bounding box center [461, 81] width 13 height 27
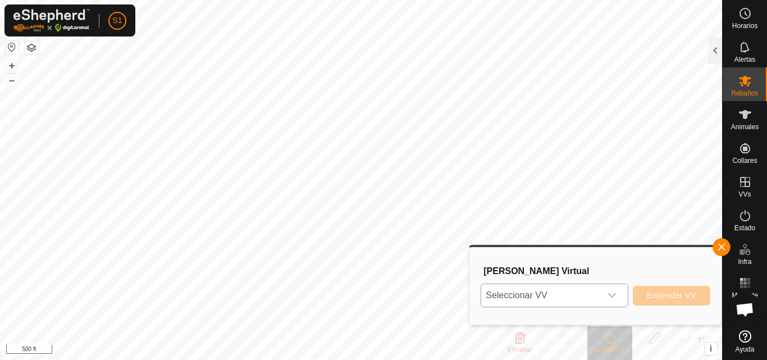
click at [612, 292] on icon "dropdown trigger" at bounding box center [612, 295] width 9 height 9
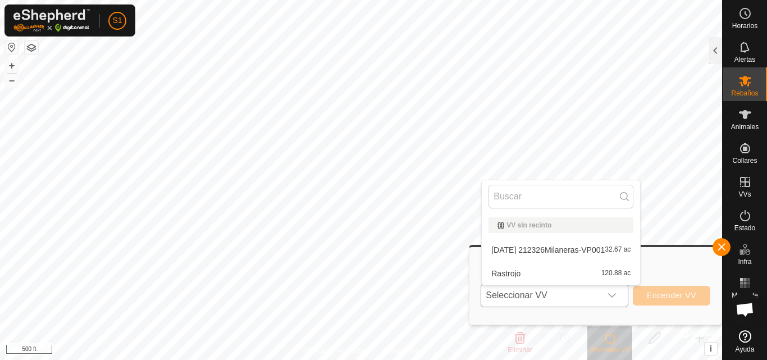
click at [574, 270] on li "Rastrojo 120.88 ac" at bounding box center [561, 273] width 158 height 22
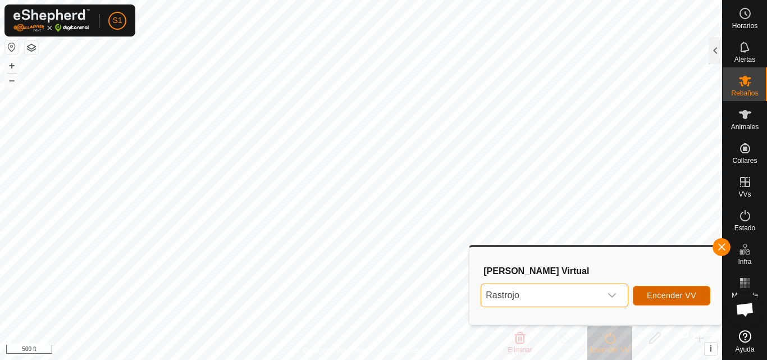
click at [653, 297] on span "Encender VV" at bounding box center [671, 295] width 49 height 9
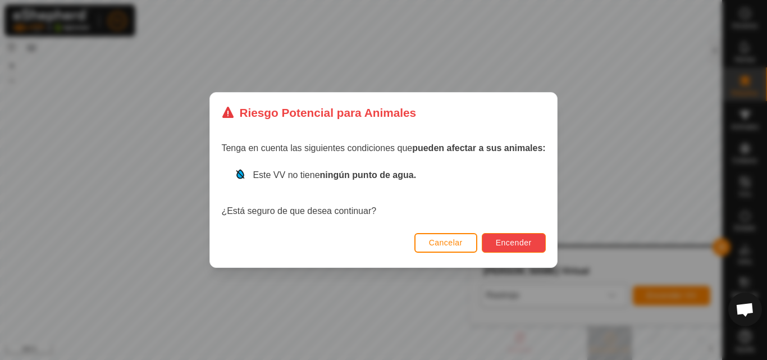
click at [511, 244] on span "Encender" at bounding box center [514, 242] width 36 height 9
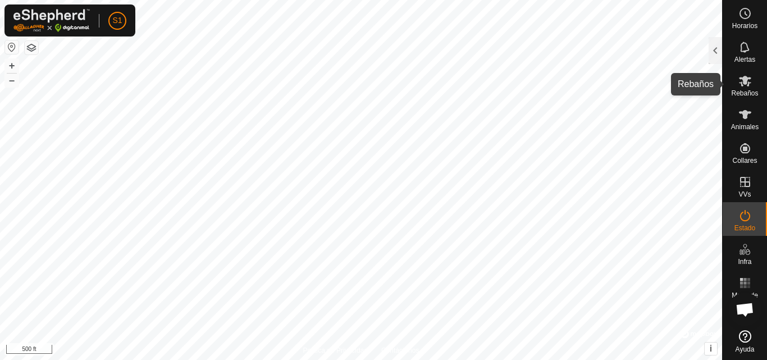
click at [742, 87] on icon at bounding box center [745, 80] width 13 height 13
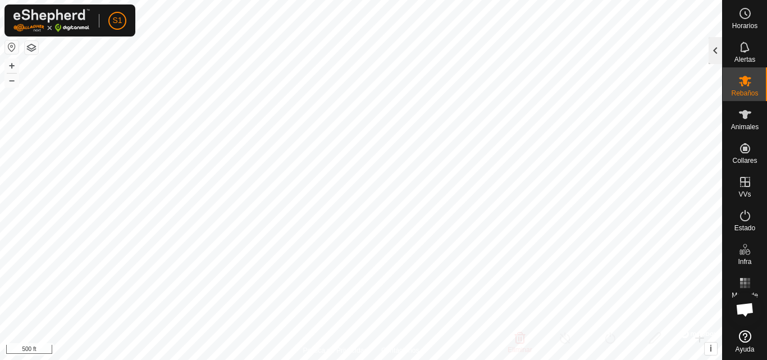
click at [713, 59] on div at bounding box center [715, 50] width 13 height 27
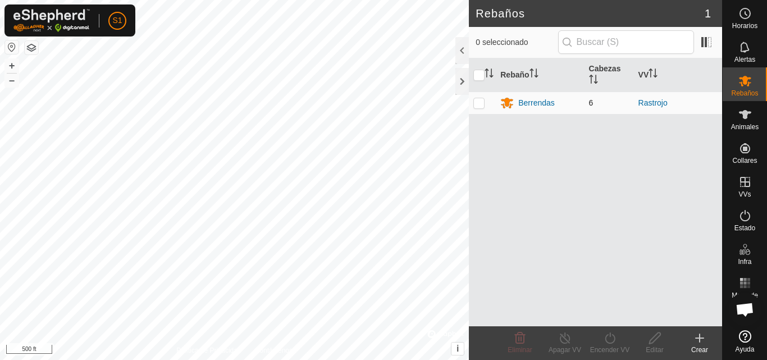
click at [481, 105] on p-checkbox at bounding box center [478, 102] width 11 height 9
checkbox input "true"
click at [614, 339] on icon at bounding box center [610, 337] width 14 height 13
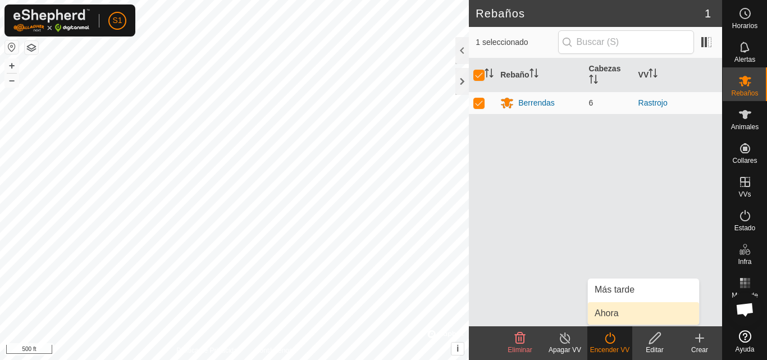
click at [618, 310] on link "Ahora" at bounding box center [643, 313] width 111 height 22
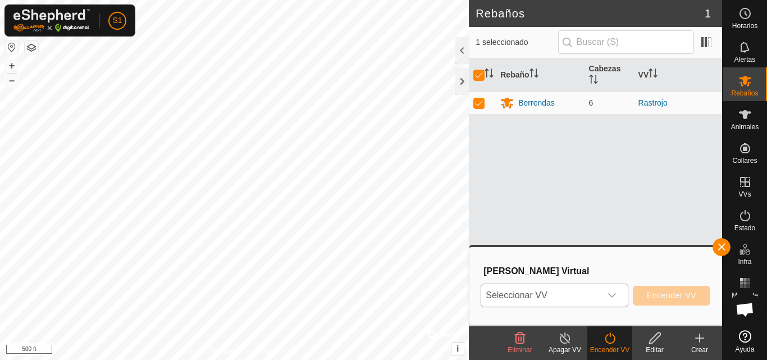
click at [616, 295] on icon "dropdown trigger" at bounding box center [612, 295] width 9 height 9
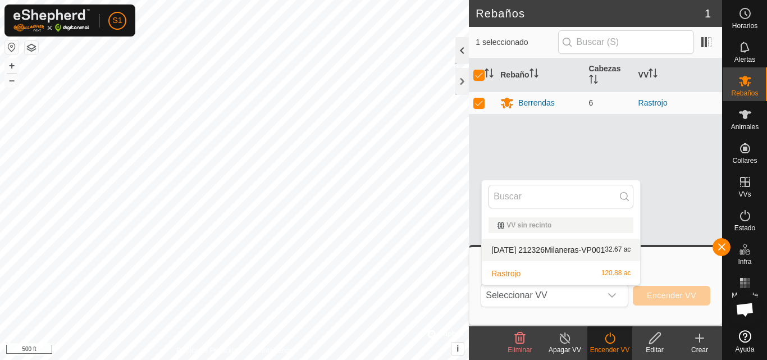
click at [464, 53] on div at bounding box center [461, 50] width 13 height 27
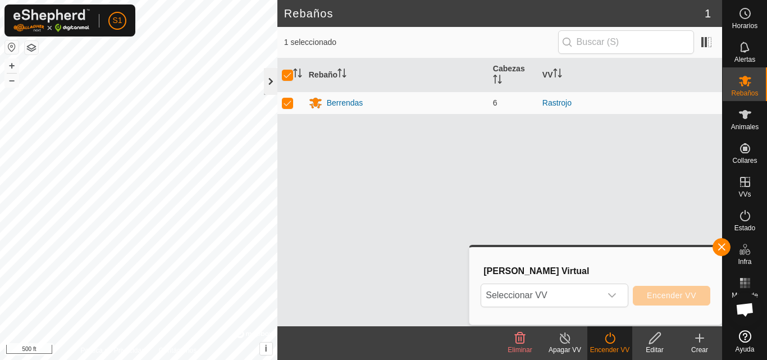
click at [269, 82] on div at bounding box center [270, 81] width 13 height 27
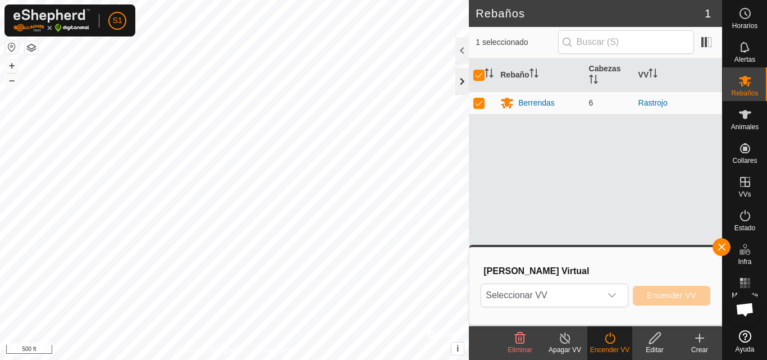
click at [467, 81] on div at bounding box center [461, 81] width 13 height 27
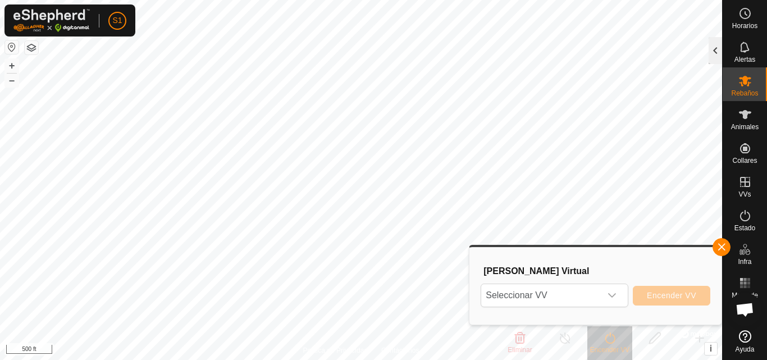
click at [713, 49] on div at bounding box center [715, 50] width 13 height 27
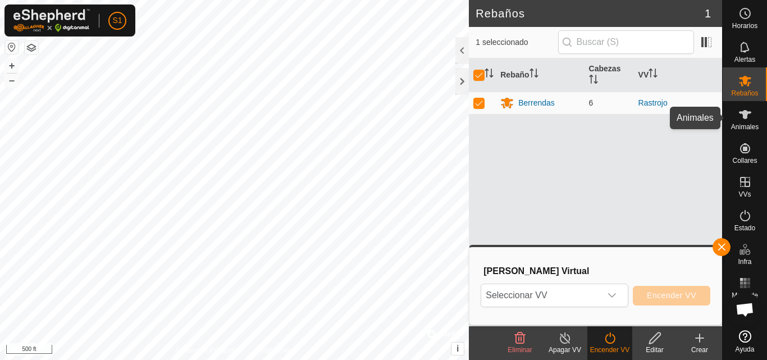
click at [736, 121] on es-animals-svg-icon at bounding box center [745, 115] width 20 height 18
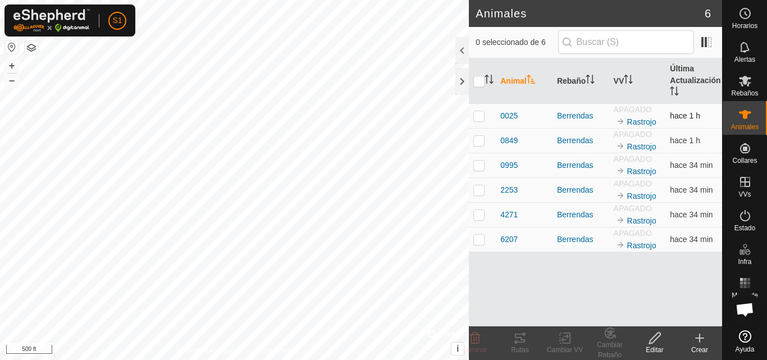
click at [483, 116] on p-checkbox at bounding box center [478, 115] width 11 height 9
click at [526, 341] on icon at bounding box center [519, 337] width 13 height 13
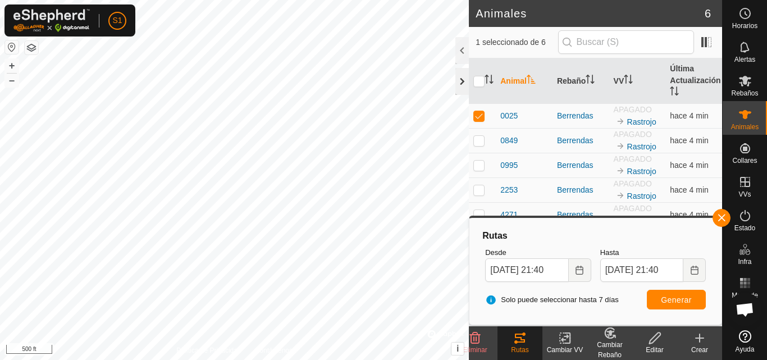
click at [462, 80] on div at bounding box center [461, 81] width 13 height 27
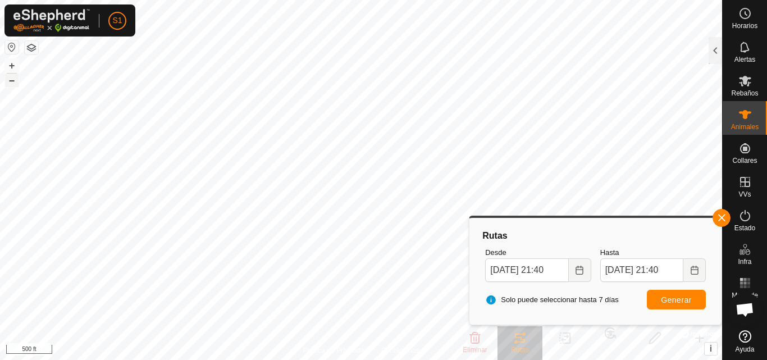
click at [13, 83] on button "–" at bounding box center [11, 80] width 13 height 13
click at [12, 65] on button "+" at bounding box center [11, 65] width 13 height 13
click at [12, 67] on button "+" at bounding box center [11, 65] width 13 height 13
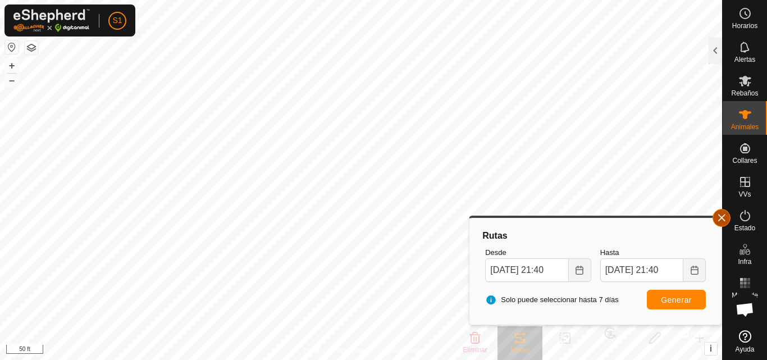
click at [723, 218] on button "button" at bounding box center [722, 218] width 18 height 18
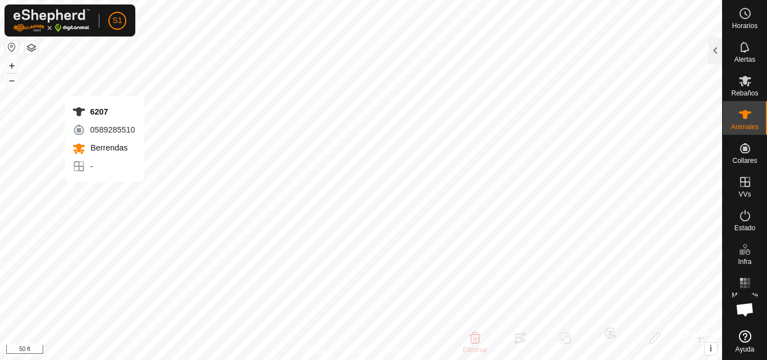
checkbox input "false"
checkbox input "true"
click at [713, 53] on div at bounding box center [715, 50] width 13 height 27
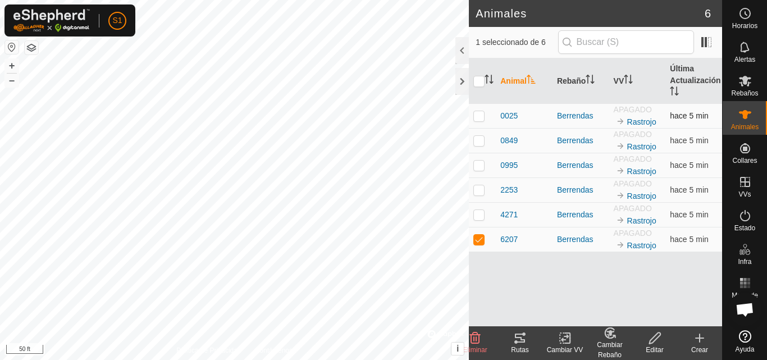
click at [483, 117] on p-checkbox at bounding box center [478, 115] width 11 height 9
checkbox input "true"
click at [482, 240] on p-checkbox at bounding box center [478, 239] width 11 height 9
checkbox input "false"
click at [526, 335] on icon at bounding box center [519, 337] width 13 height 13
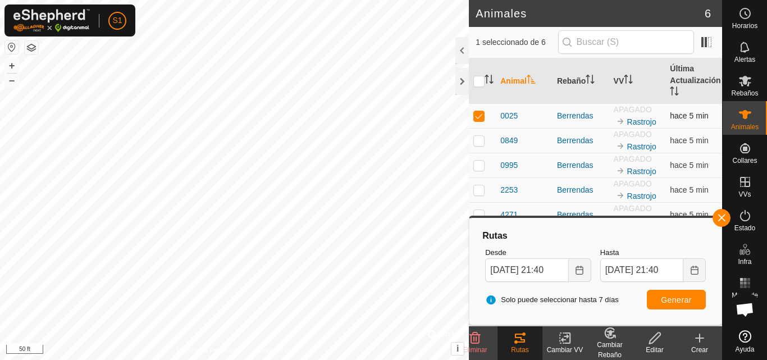
click at [479, 113] on p-checkbox at bounding box center [478, 115] width 11 height 9
checkbox input "false"
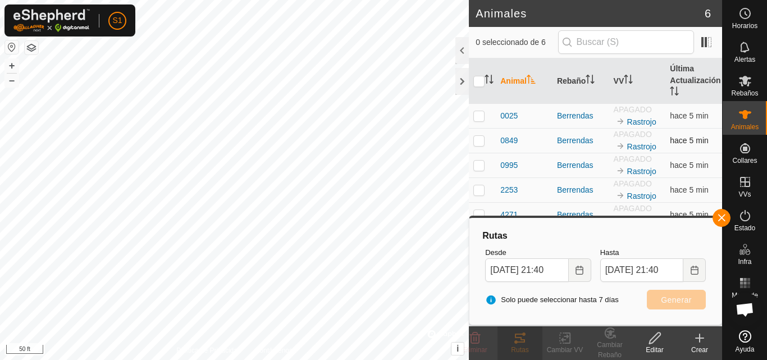
click at [477, 144] on p-checkbox at bounding box center [478, 140] width 11 height 9
checkbox input "true"
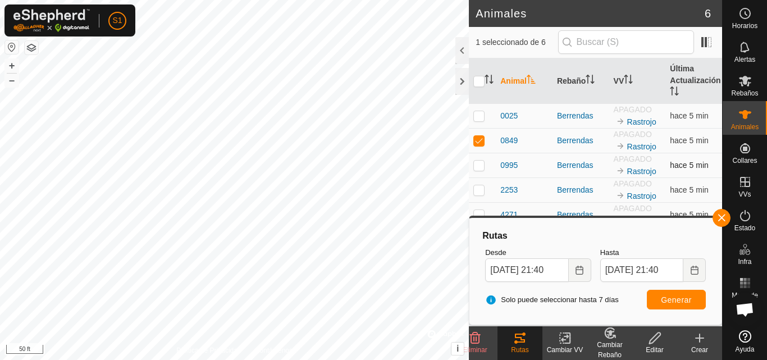
click at [481, 169] on p-checkbox at bounding box center [478, 165] width 11 height 9
checkbox input "true"
click at [478, 185] on p-checkbox at bounding box center [478, 189] width 11 height 9
checkbox input "true"
click at [480, 162] on p-checkbox at bounding box center [478, 165] width 11 height 9
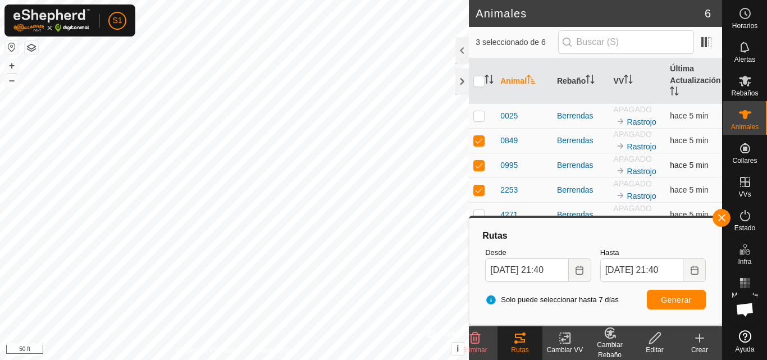
checkbox input "false"
click at [481, 142] on p-checkbox at bounding box center [478, 140] width 11 height 9
checkbox input "false"
click at [463, 54] on div at bounding box center [461, 50] width 13 height 27
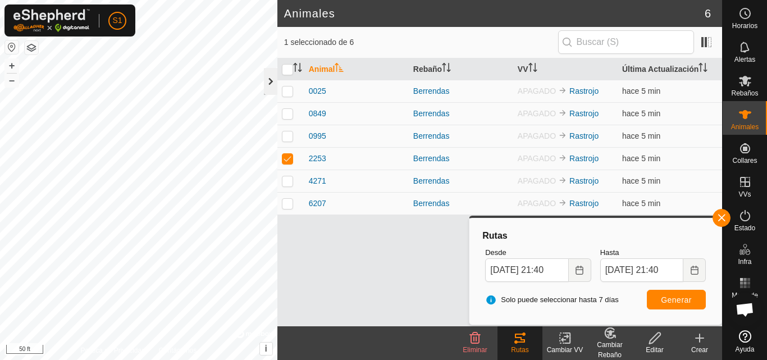
click at [269, 88] on div at bounding box center [270, 81] width 13 height 27
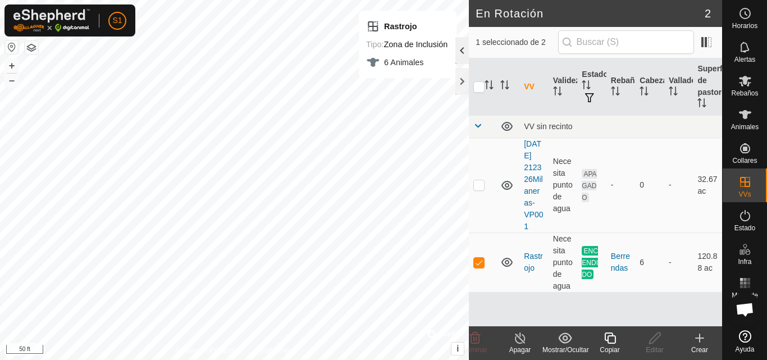
click at [464, 52] on div at bounding box center [461, 50] width 13 height 27
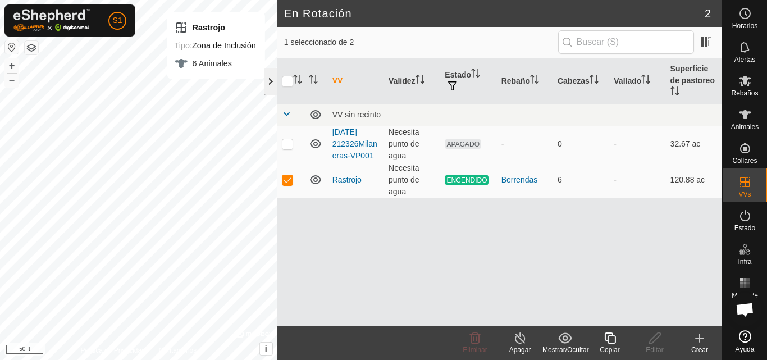
click at [274, 84] on div at bounding box center [270, 81] width 13 height 27
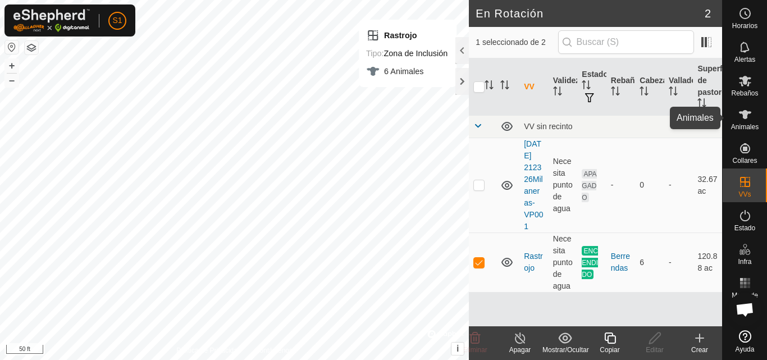
click at [744, 118] on icon at bounding box center [745, 114] width 12 height 9
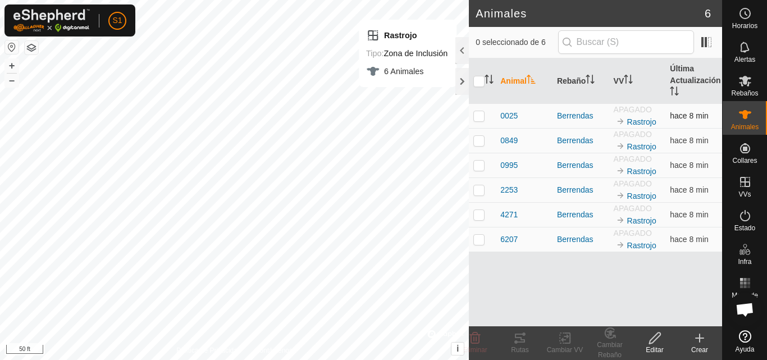
click at [480, 119] on p-checkbox at bounding box center [478, 115] width 11 height 9
checkbox input "true"
click at [529, 345] on div "Rutas" at bounding box center [520, 350] width 45 height 10
